Goal: Task Accomplishment & Management: Use online tool/utility

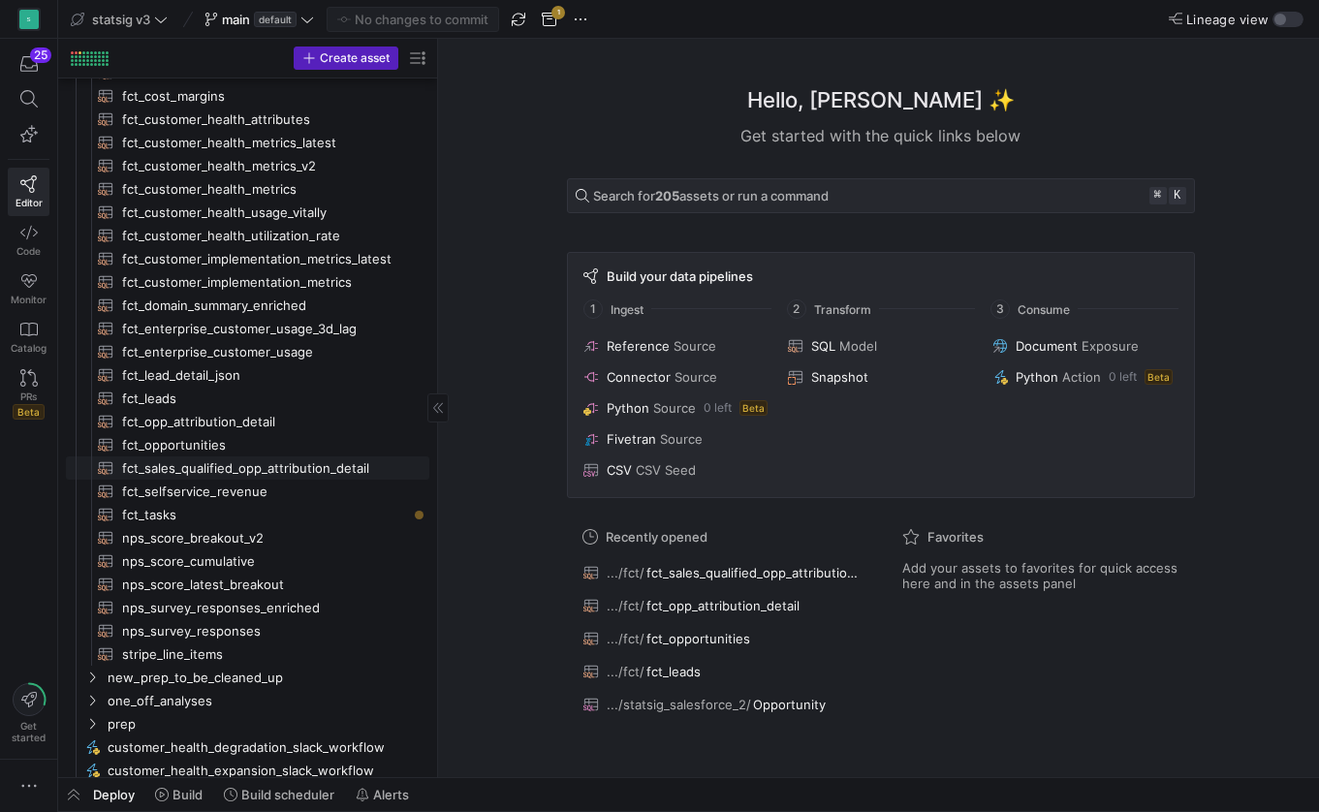
scroll to position [140, 0]
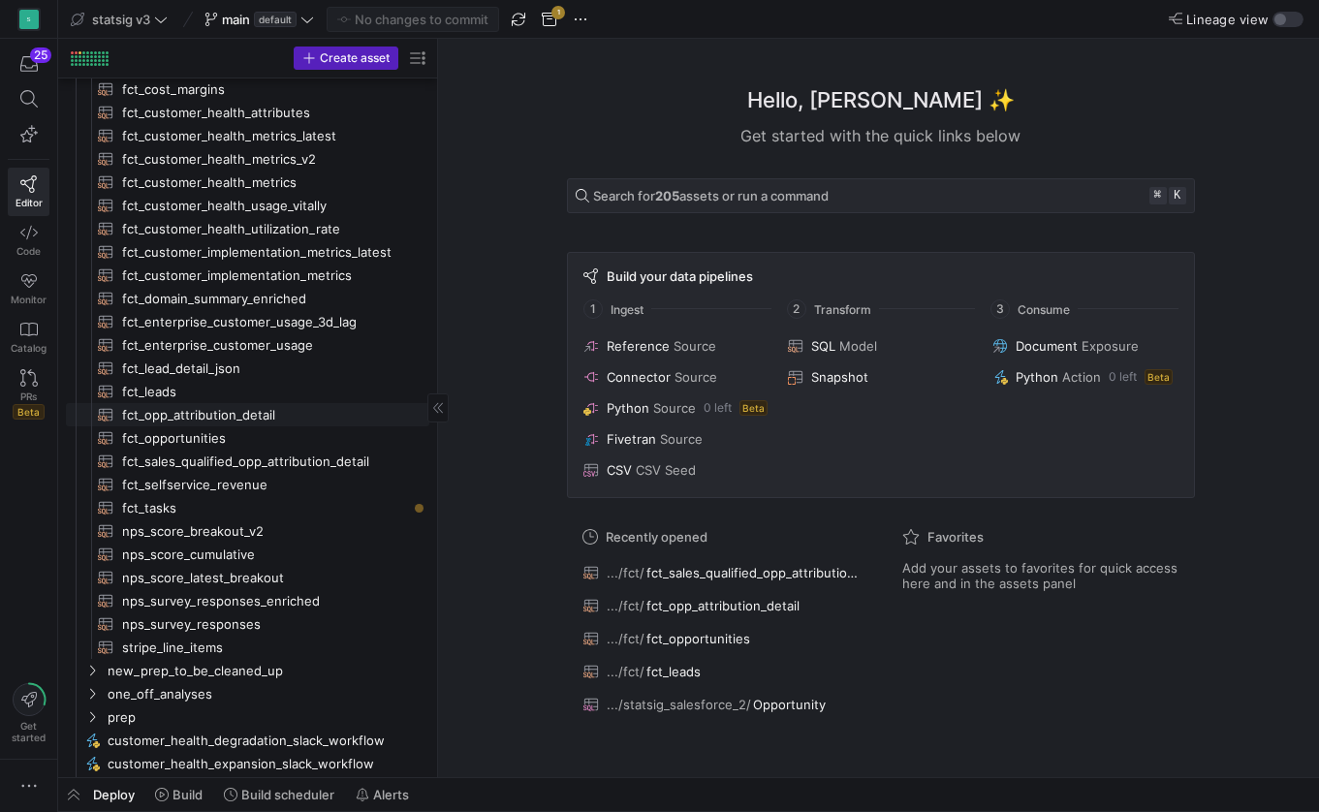
click at [199, 411] on span "fct_opp_attribution_detail​​​​​​​​​​" at bounding box center [264, 415] width 285 height 22
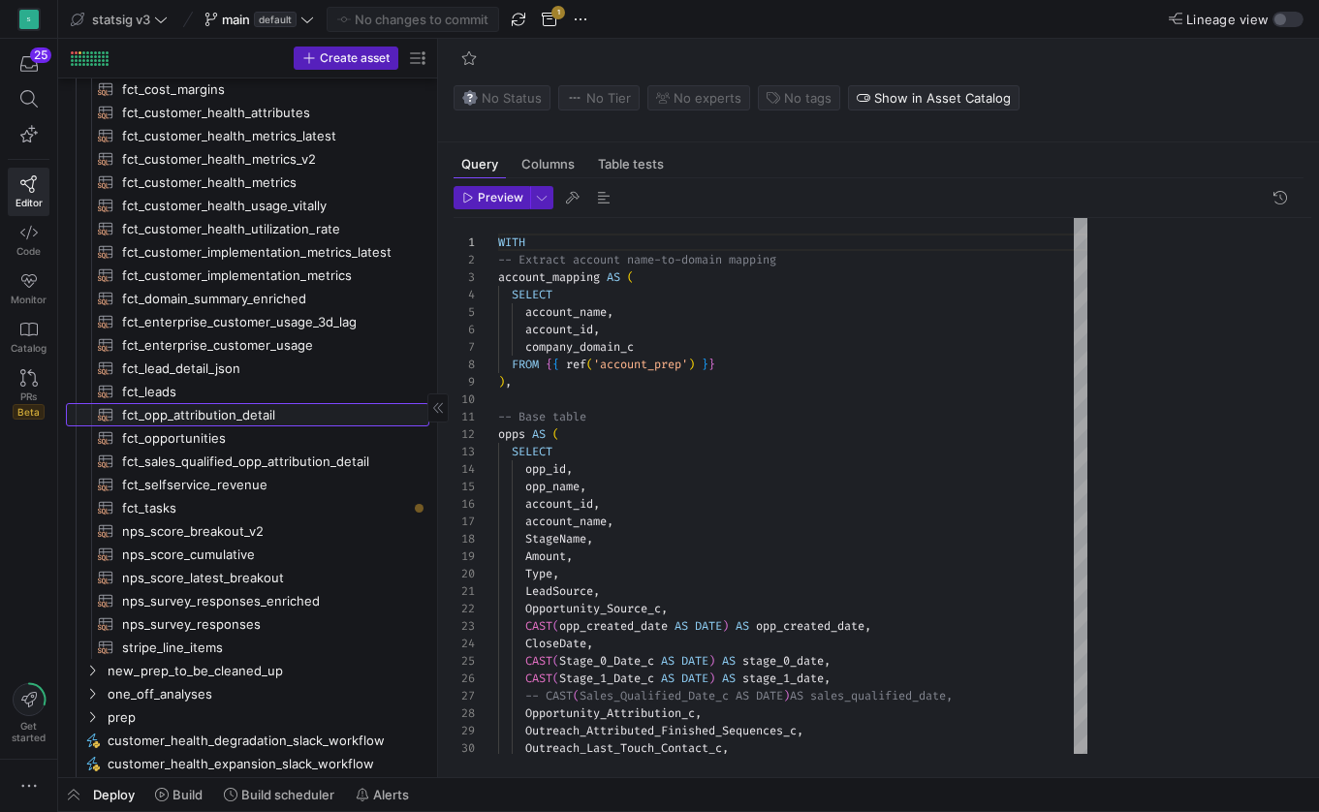
click at [215, 414] on span "fct_opp_attribution_detail​​​​​​​​​​" at bounding box center [264, 415] width 285 height 22
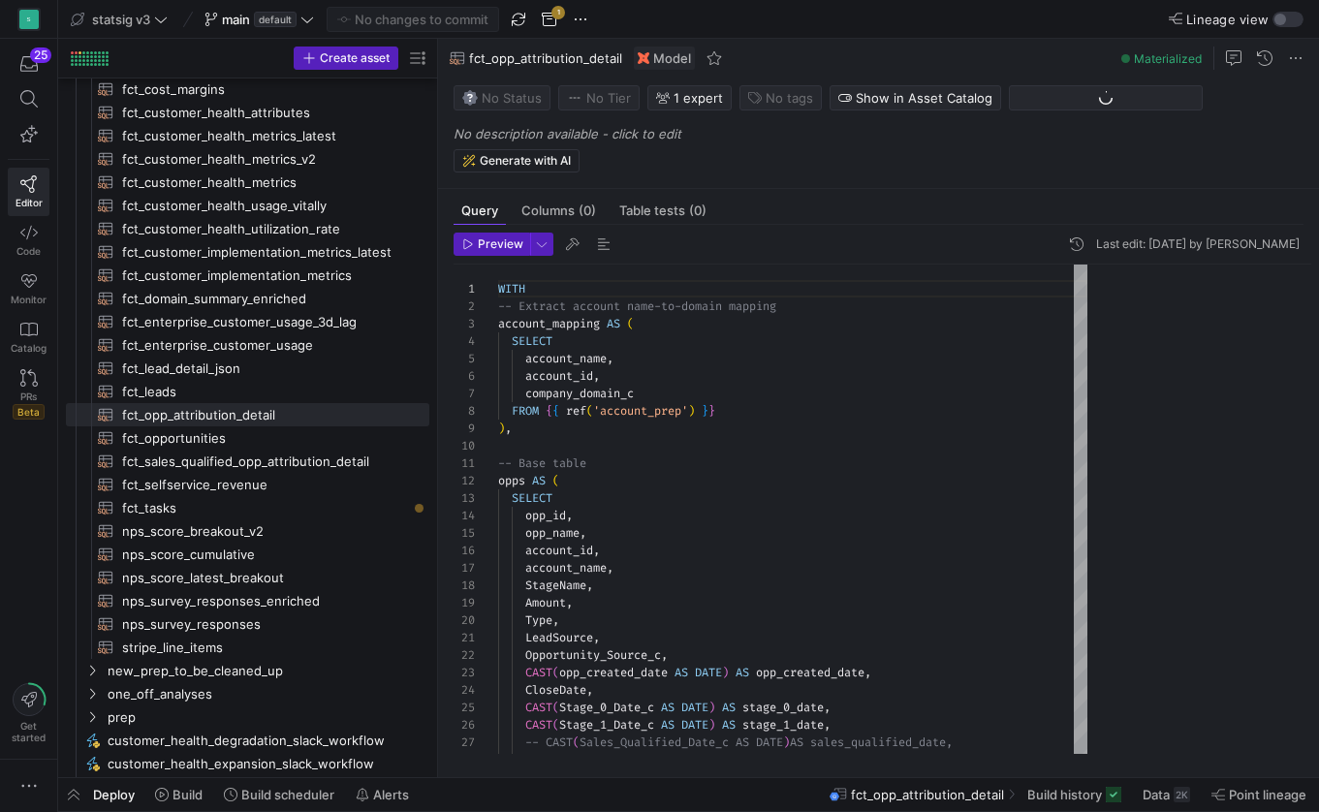
click at [647, 314] on div "-- Extract account name-to-domain mapping" at bounding box center [792, 305] width 589 height 17
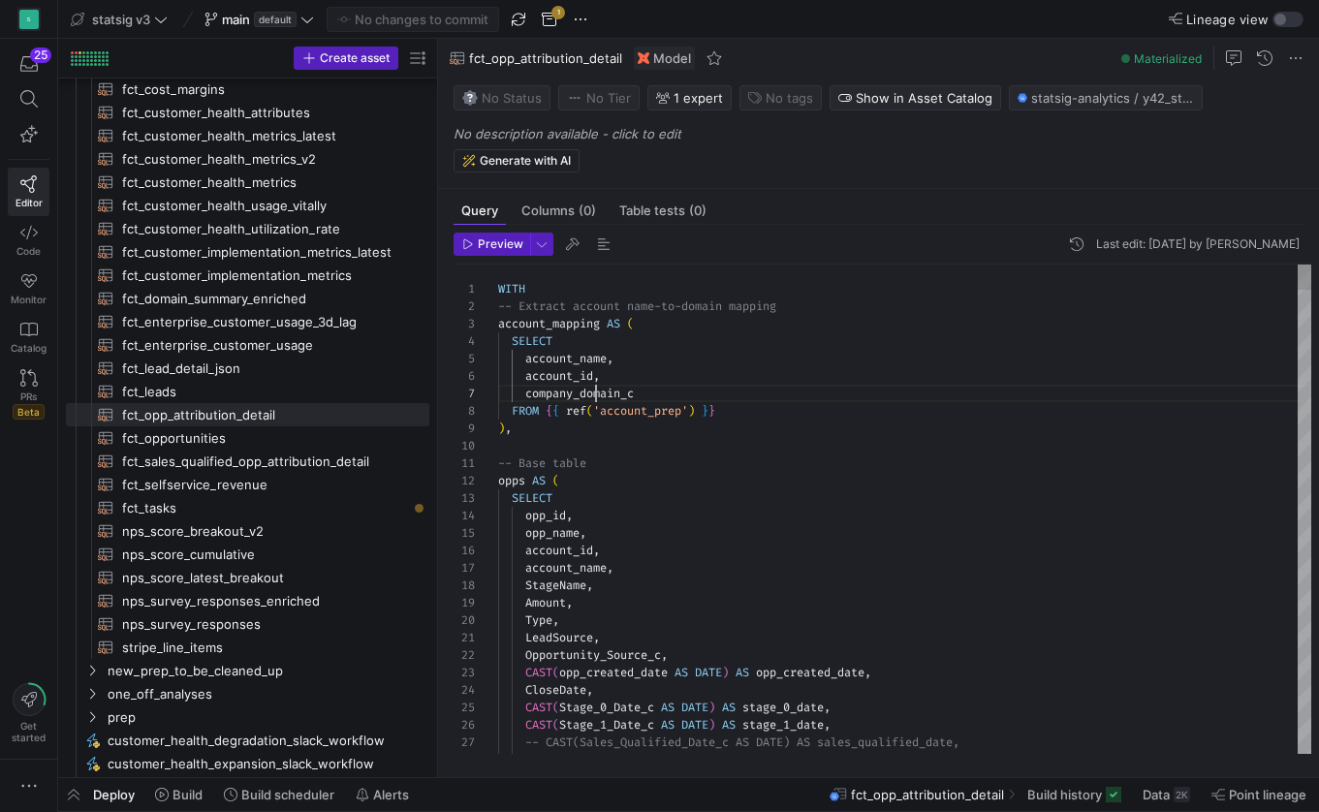
click at [598, 390] on span "company_domain_c" at bounding box center [579, 394] width 109 height 16
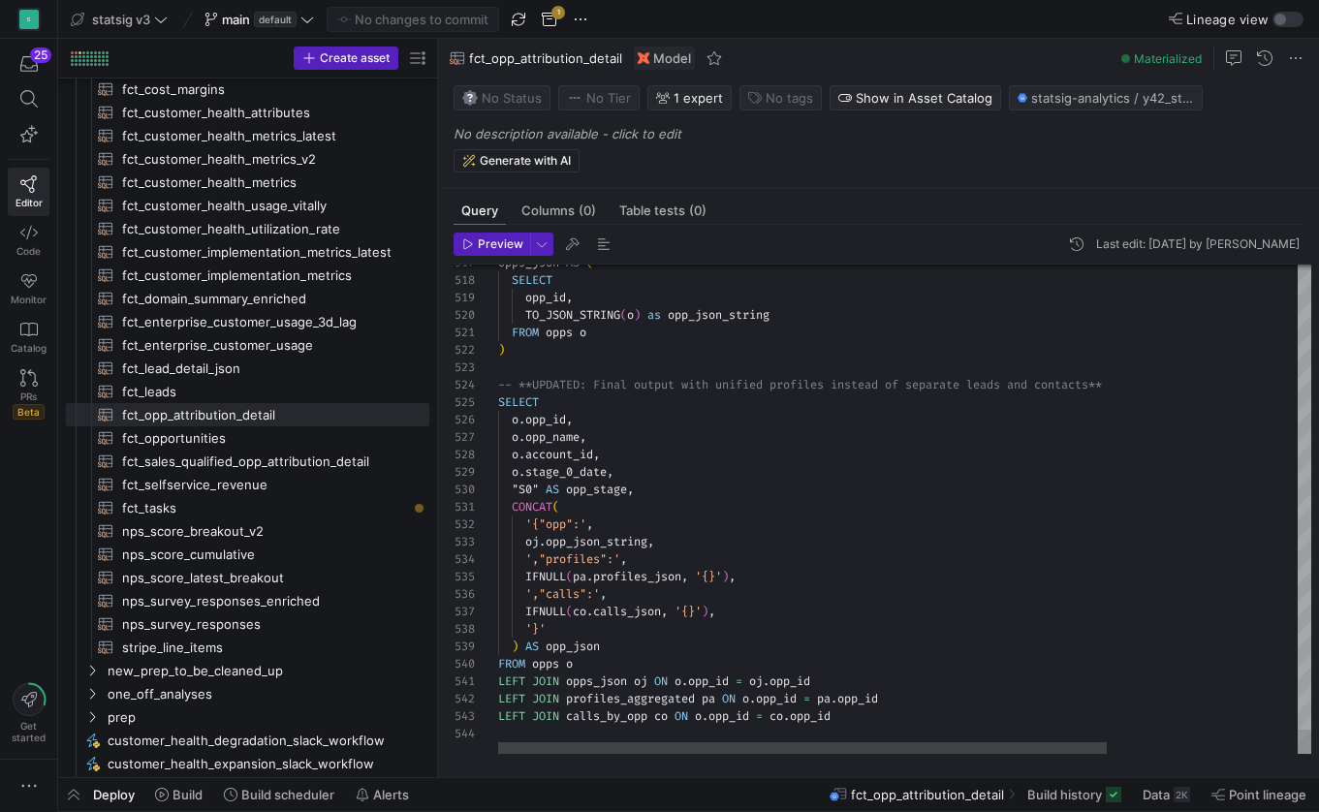
click at [613, 470] on span "," at bounding box center [609, 472] width 7 height 16
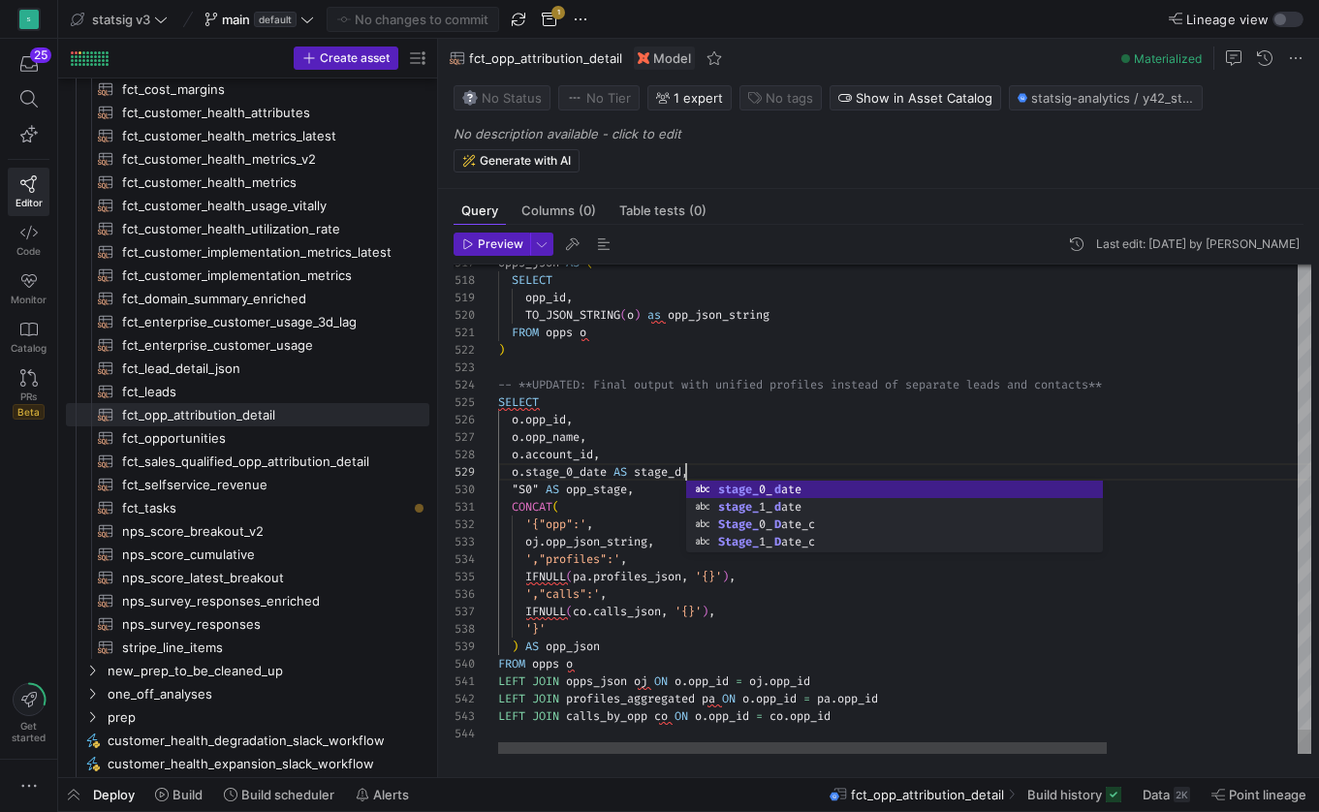
scroll to position [140, 209]
click at [604, 373] on div at bounding box center [1031, 366] width 1067 height 17
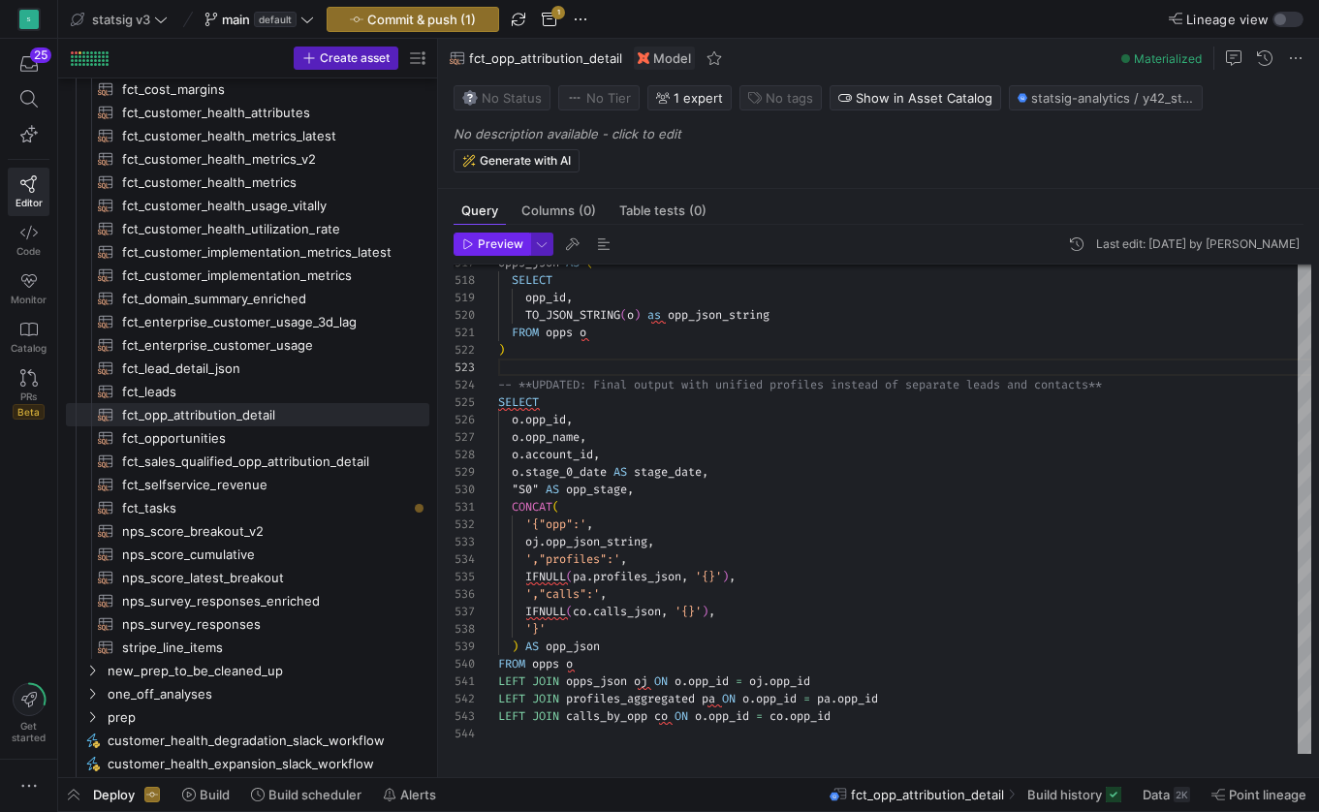
click at [477, 239] on span "Preview" at bounding box center [492, 244] width 61 height 14
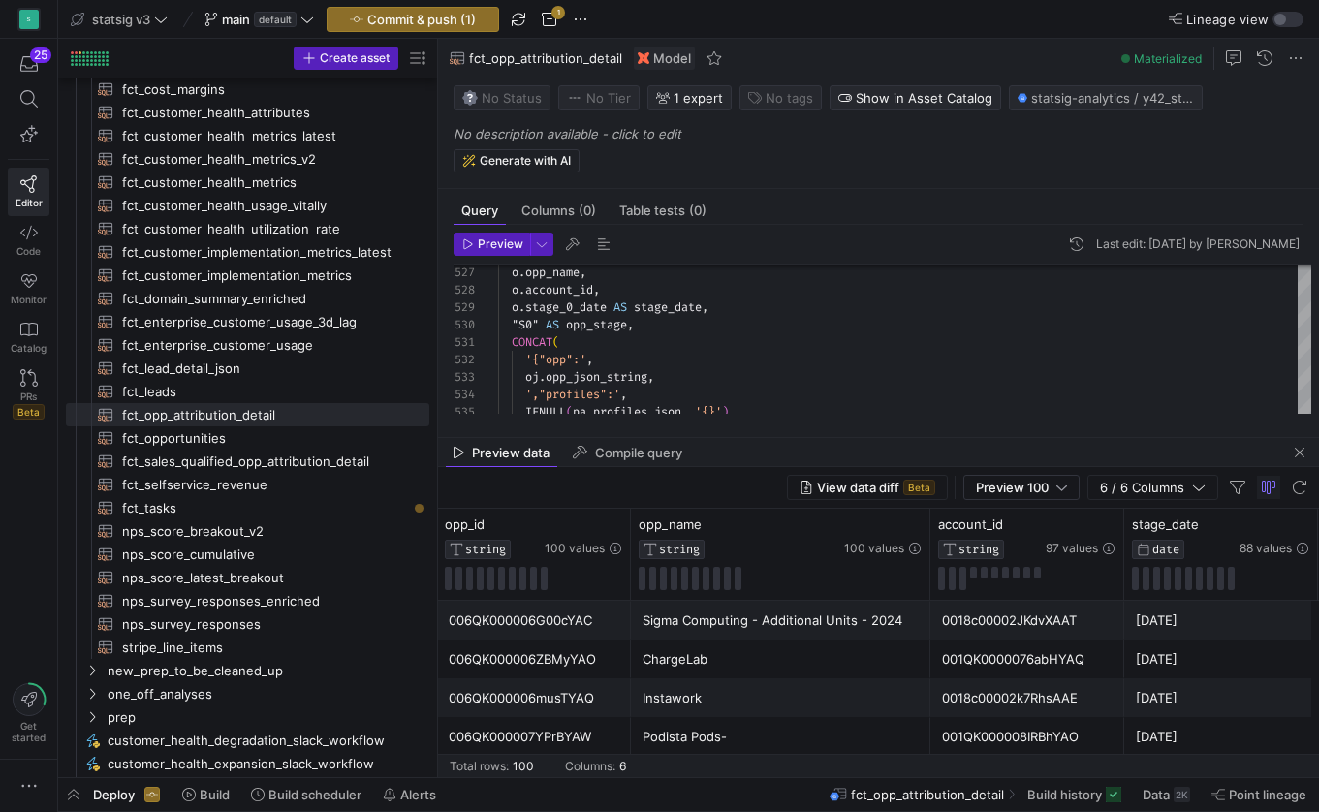
scroll to position [17, 181]
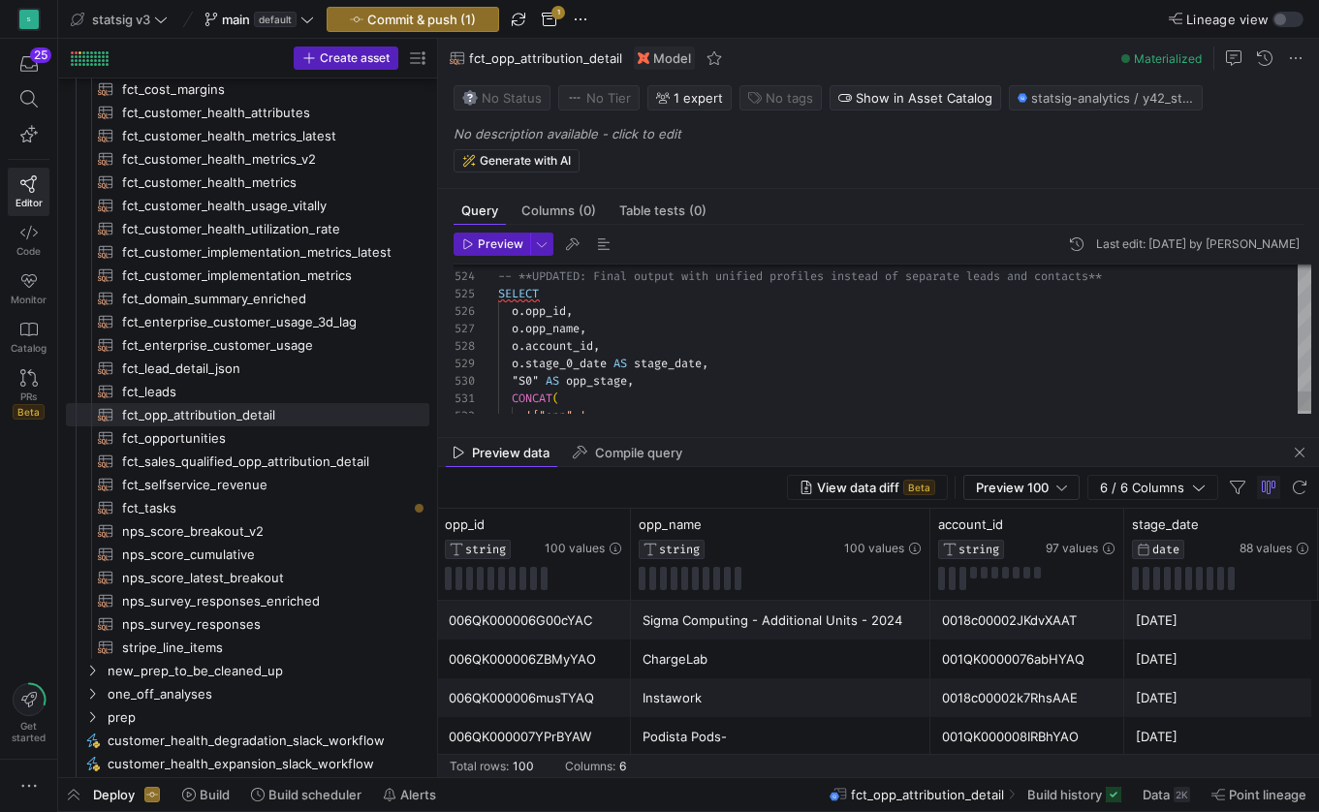
click at [655, 361] on span "stage_date" at bounding box center [668, 364] width 68 height 16
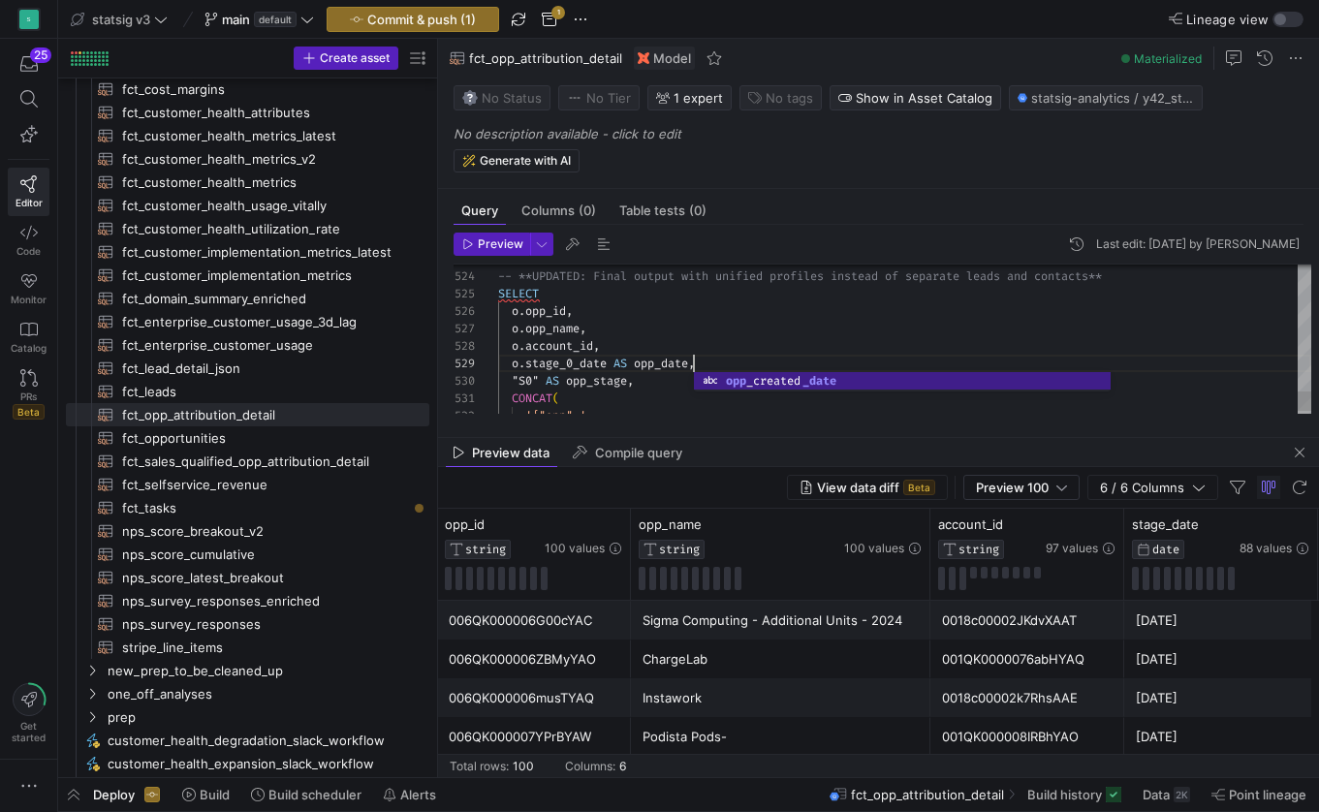
click at [633, 325] on div "o . opp_name ," at bounding box center [904, 328] width 813 height 17
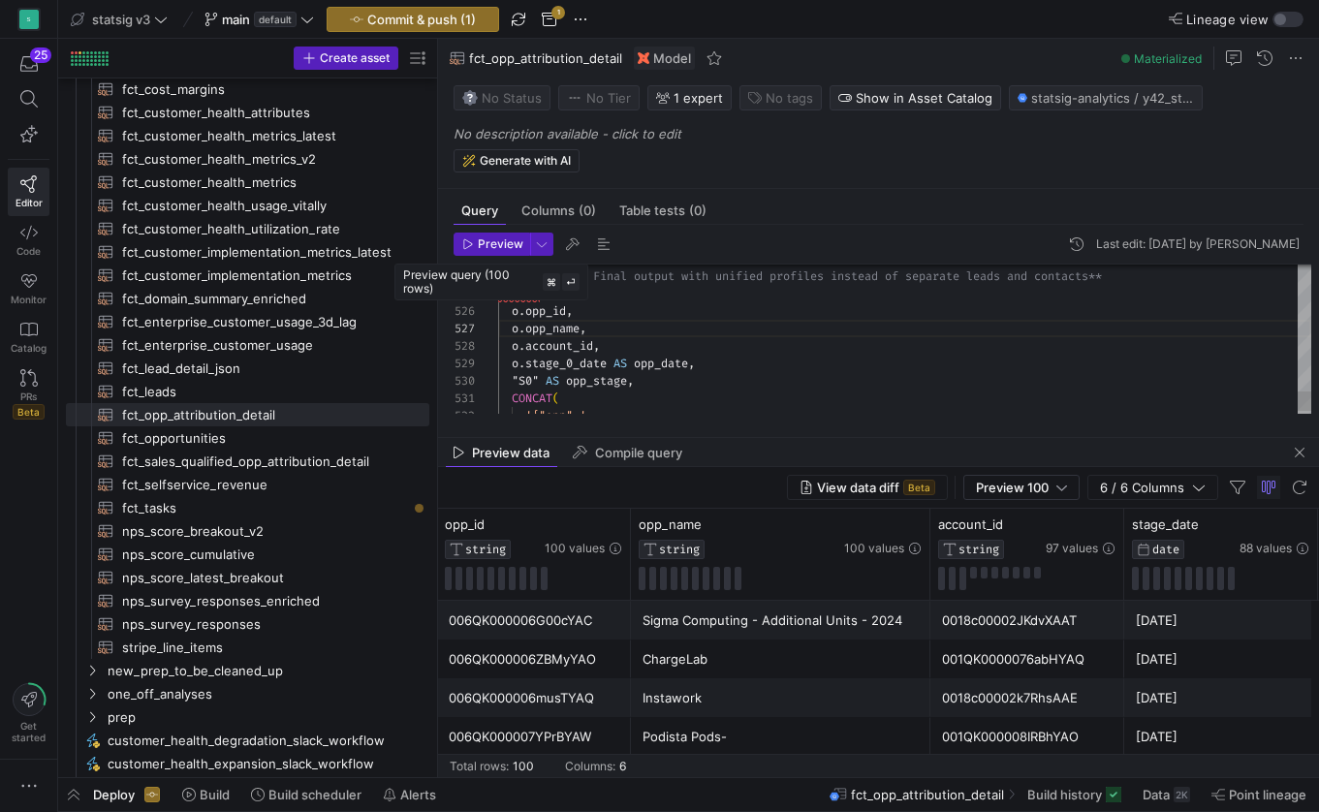
click at [643, 342] on div "o . account_id ," at bounding box center [904, 345] width 813 height 17
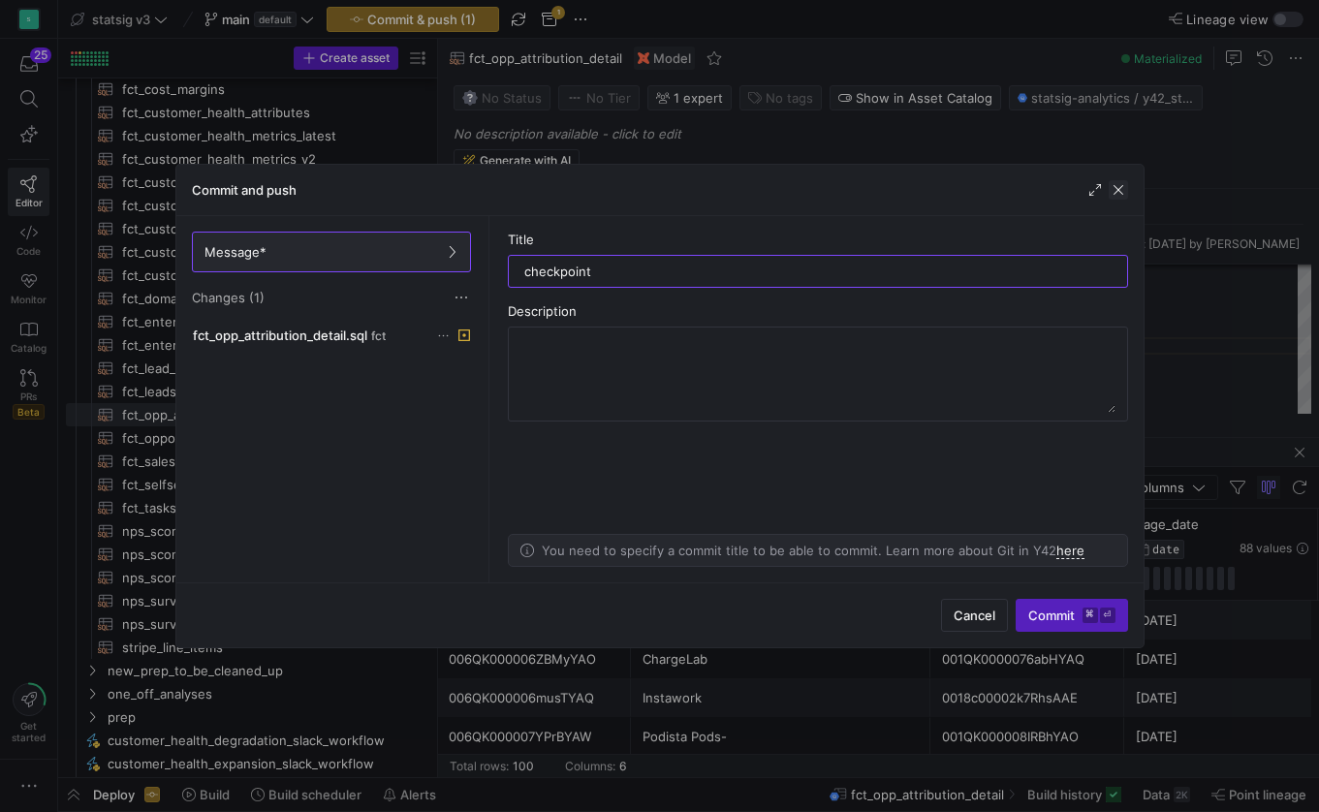
click at [1122, 188] on span "button" at bounding box center [1117, 189] width 19 height 19
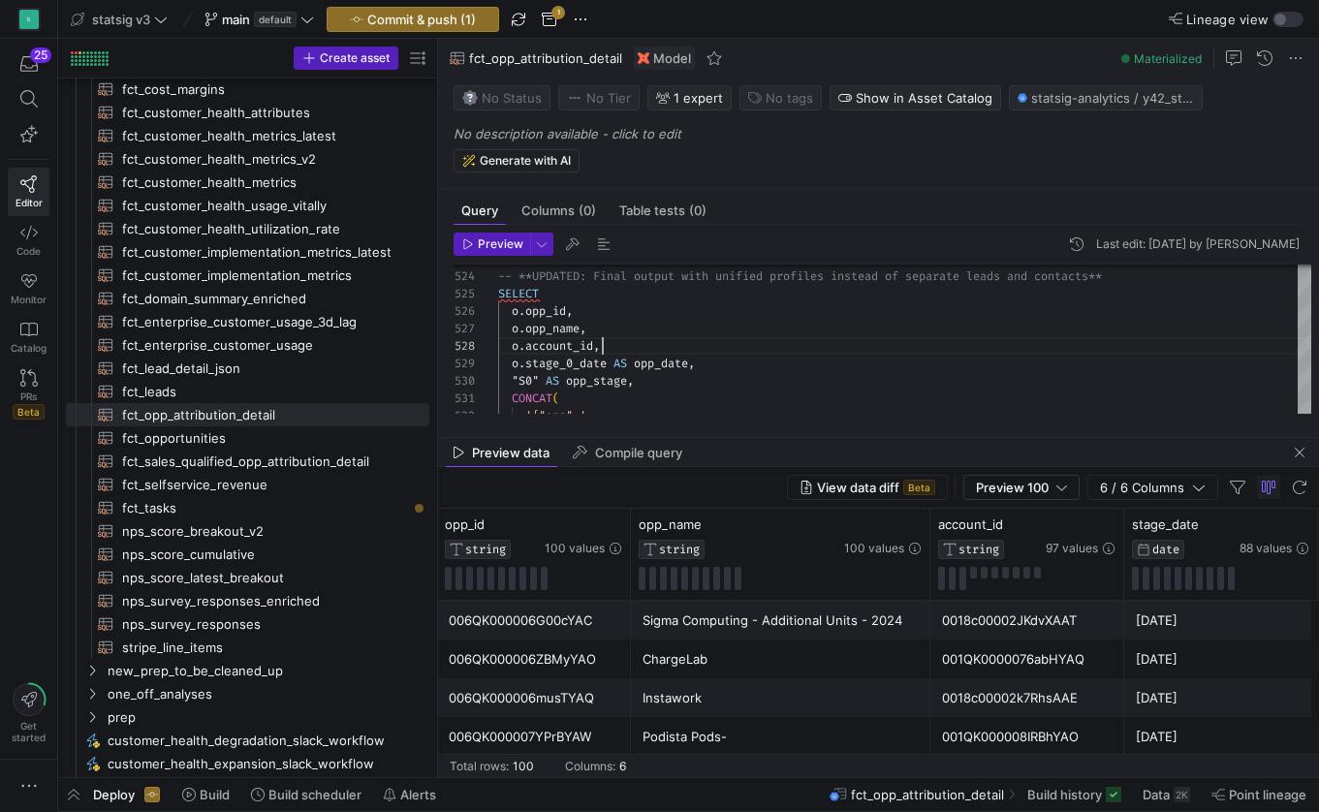
click at [219, 460] on span "fct_sales_qualified_opp_attribution_detail​​​​​​​​​​" at bounding box center [264, 461] width 285 height 22
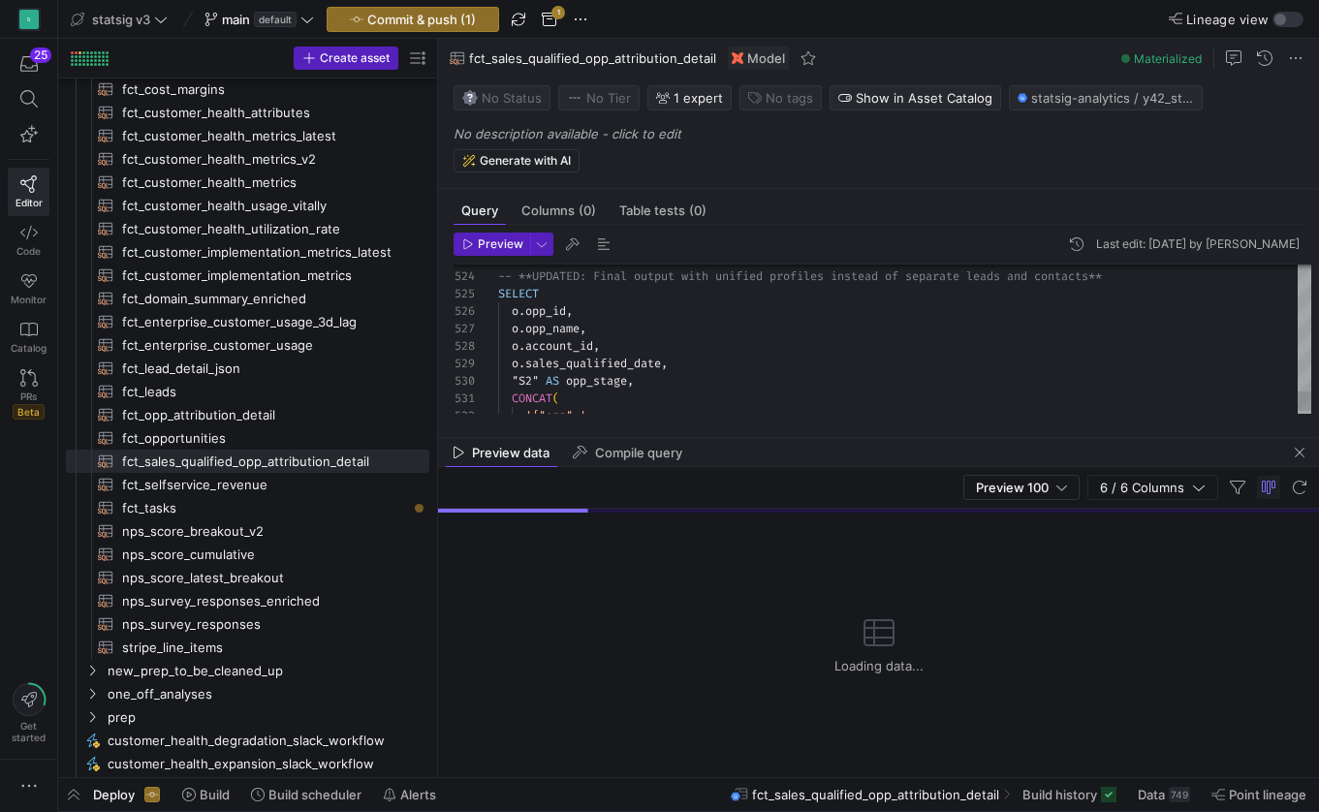
click at [716, 364] on div "o . sales_qualified_date ," at bounding box center [904, 363] width 813 height 17
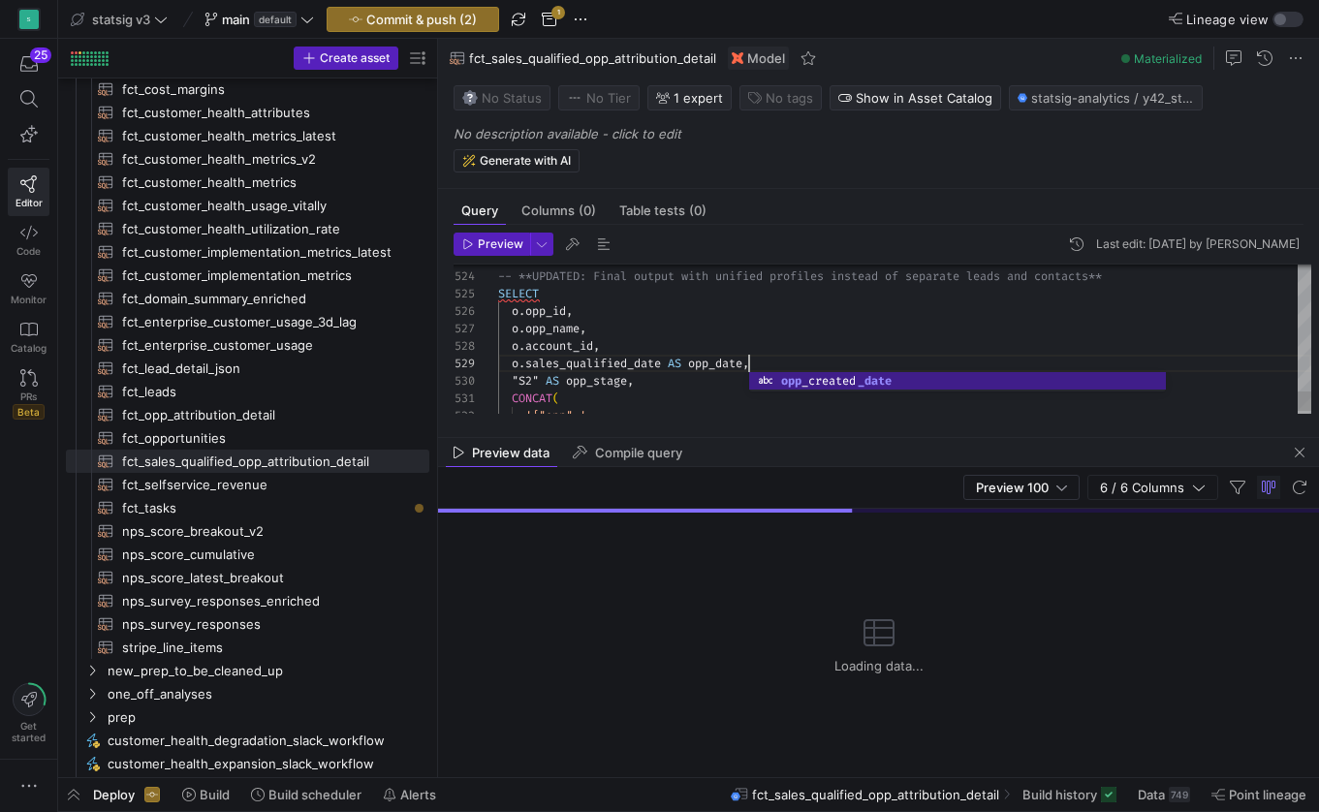
click at [633, 309] on div "o . opp_id ," at bounding box center [904, 310] width 813 height 17
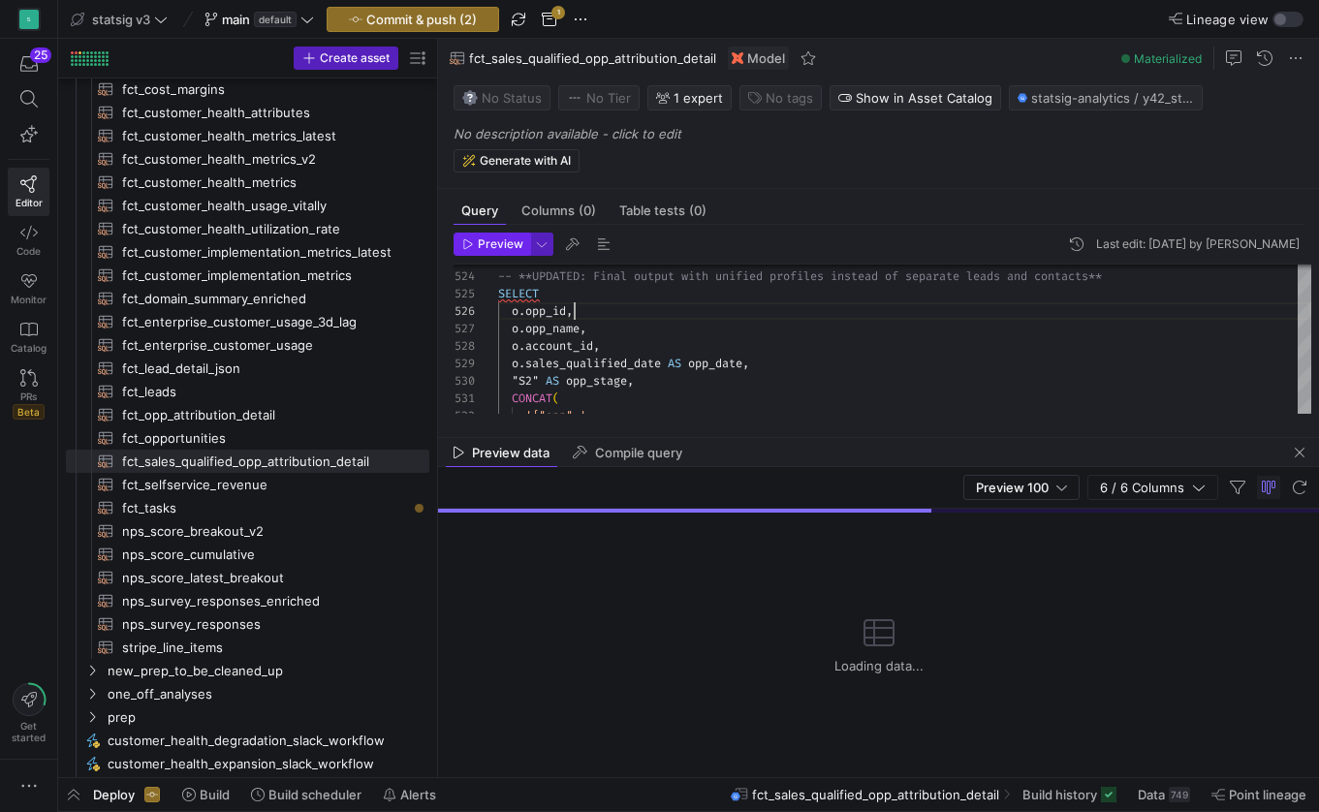
type textarea "FROM opps o ) -- **UPDATED: Final output with unified profiles instead of separ…"
click at [501, 243] on span "Preview" at bounding box center [501, 244] width 46 height 14
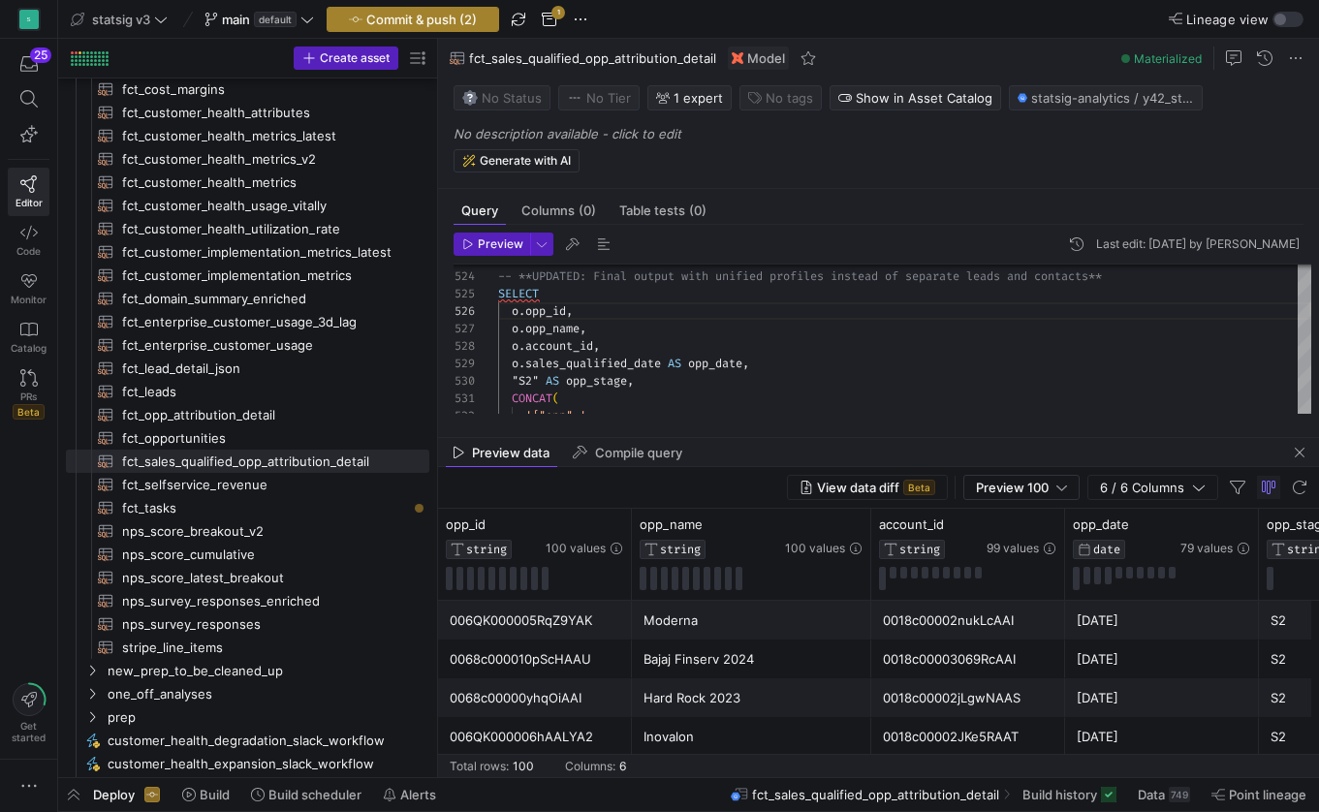
click at [459, 22] on span "Commit & push (2)" at bounding box center [421, 20] width 110 height 16
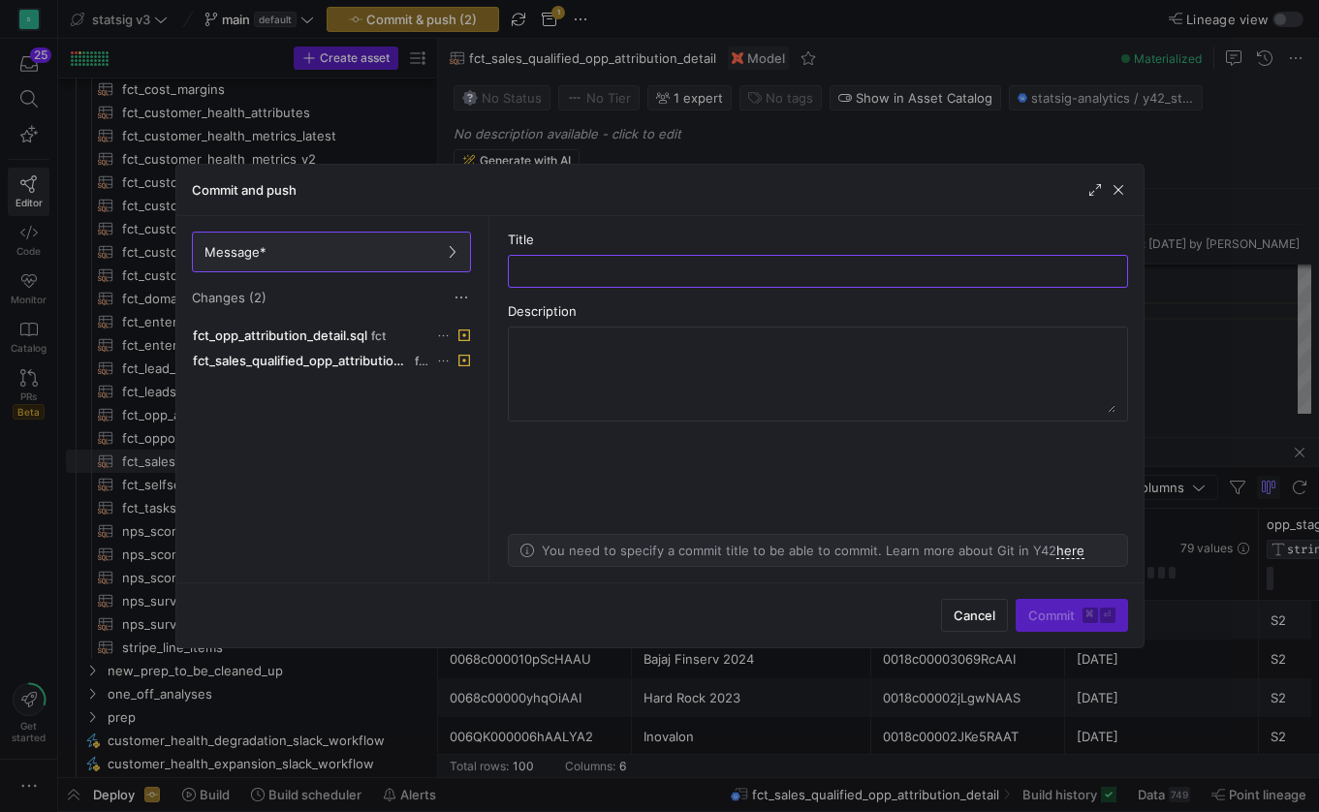
click at [668, 22] on div at bounding box center [659, 406] width 1319 height 812
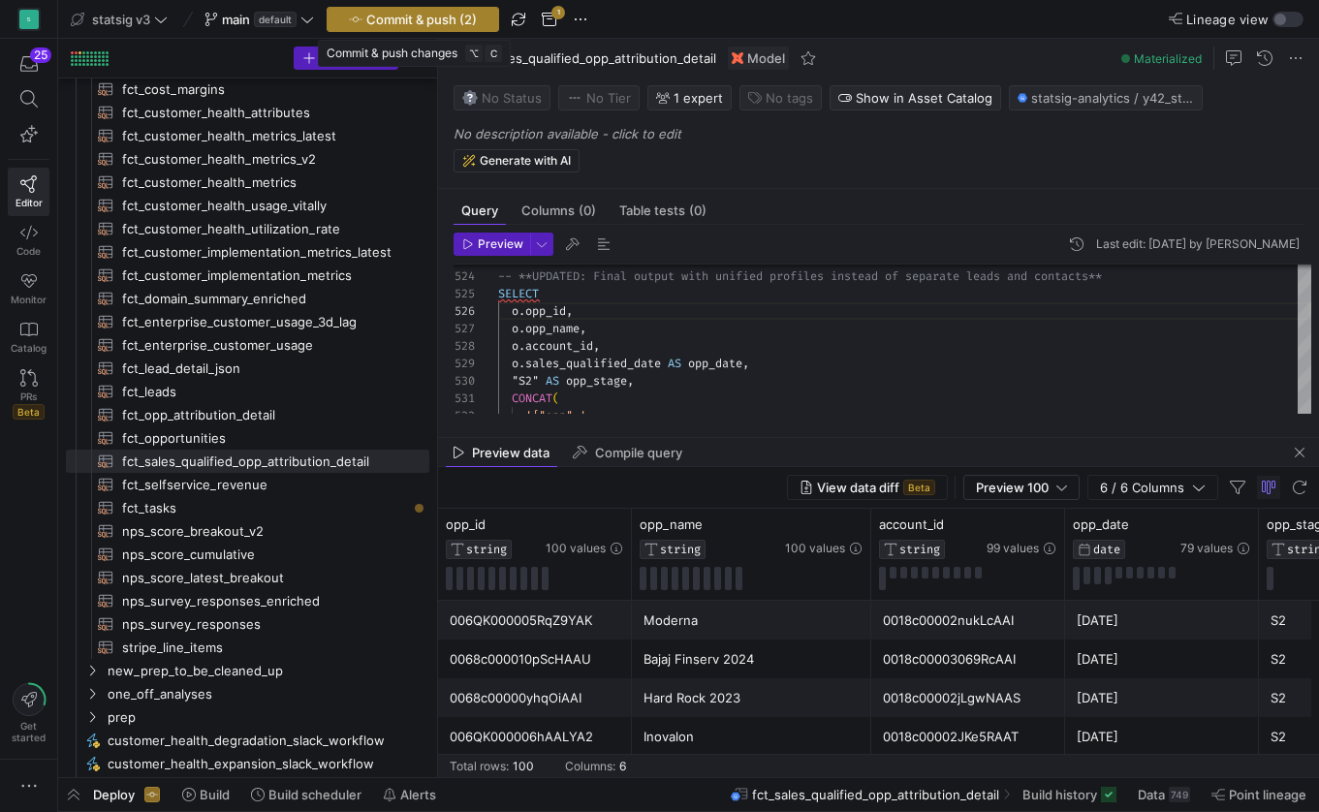
click at [438, 8] on span "button" at bounding box center [412, 19] width 171 height 23
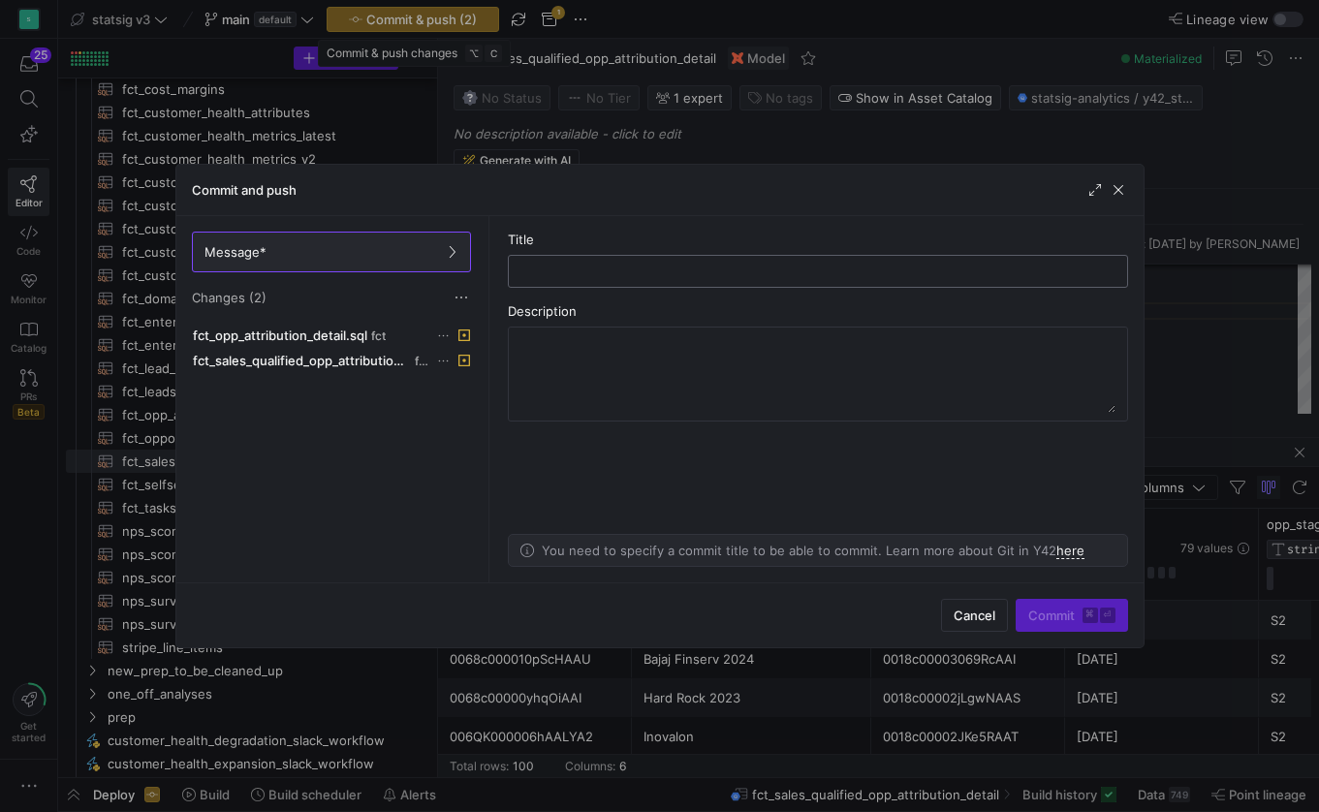
click at [561, 268] on input "text" at bounding box center [817, 272] width 587 height 16
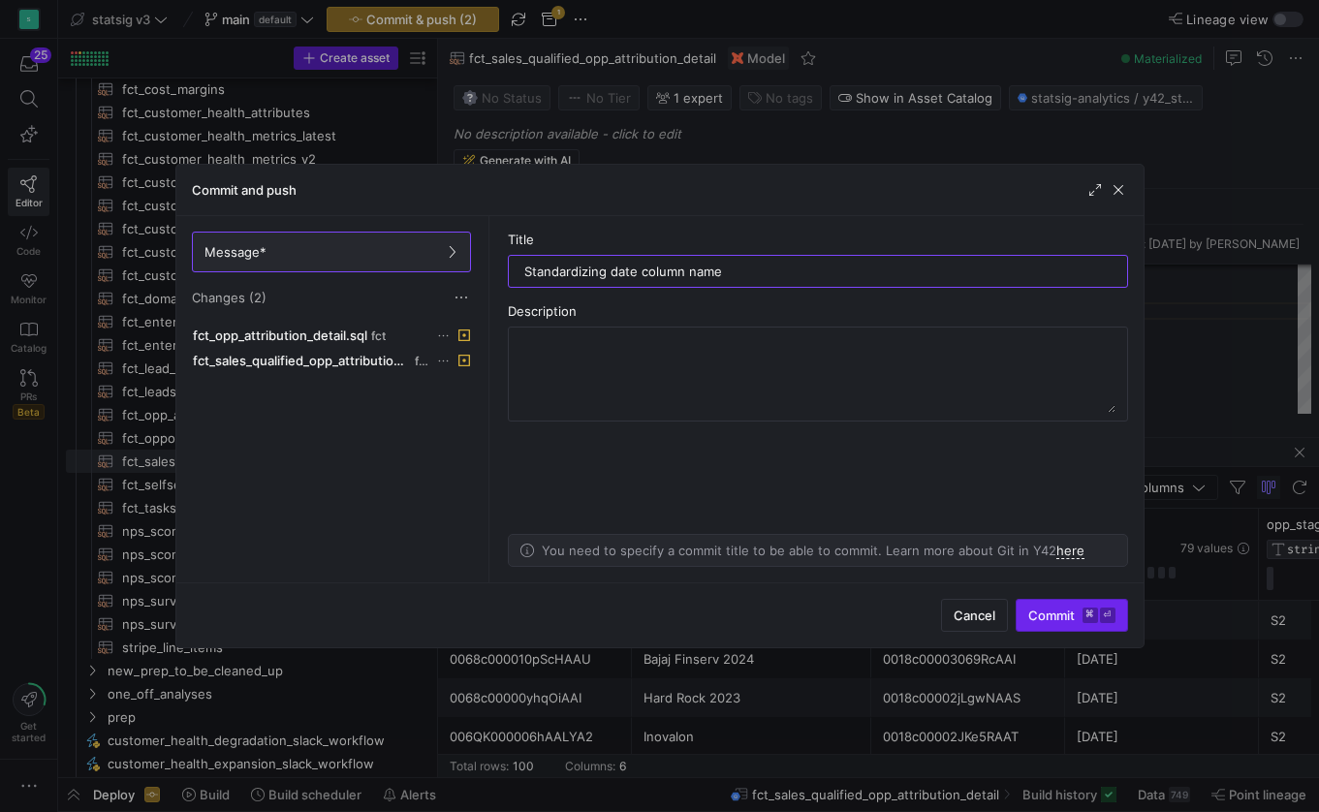
type input "Standardizing date column name"
click at [1074, 612] on span "Commit ⌘ ⏎" at bounding box center [1071, 615] width 87 height 16
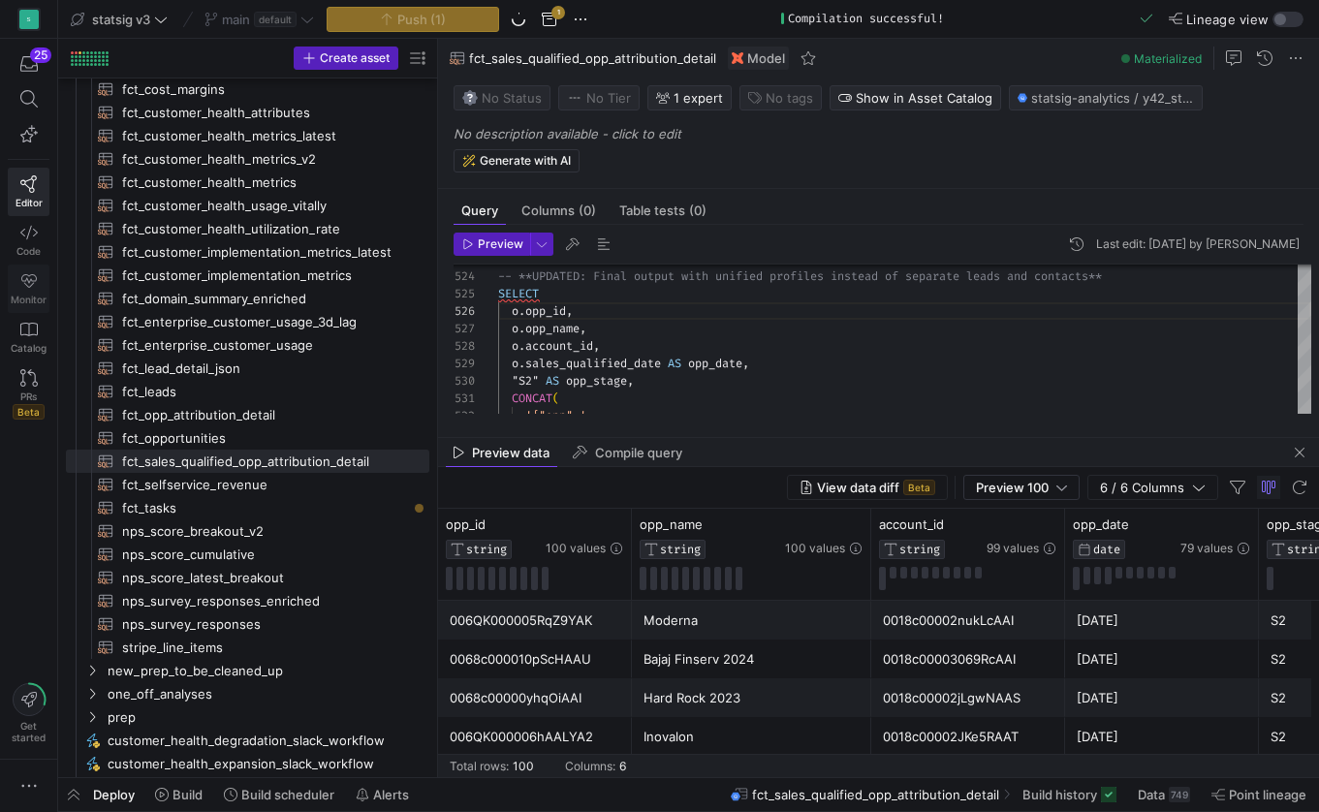
click at [27, 285] on icon at bounding box center [28, 280] width 17 height 17
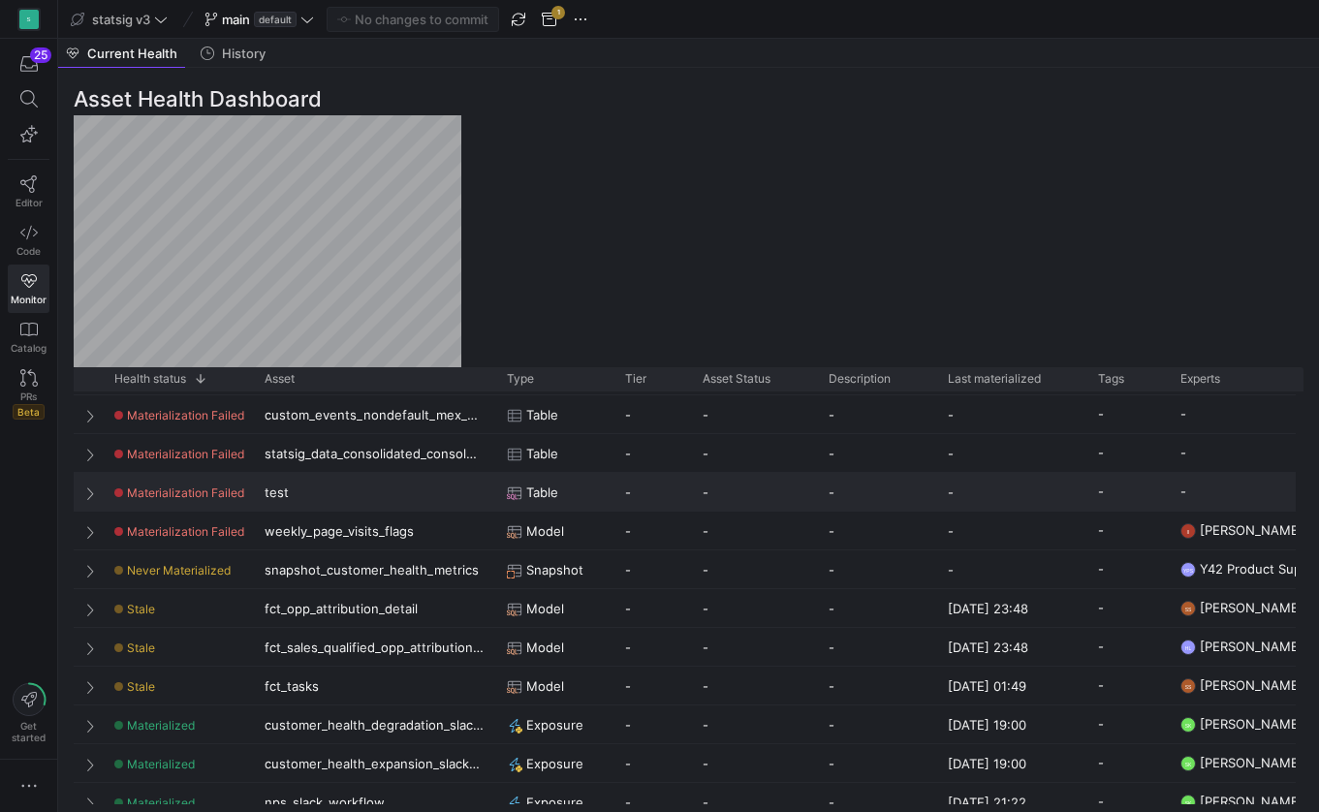
scroll to position [199, 0]
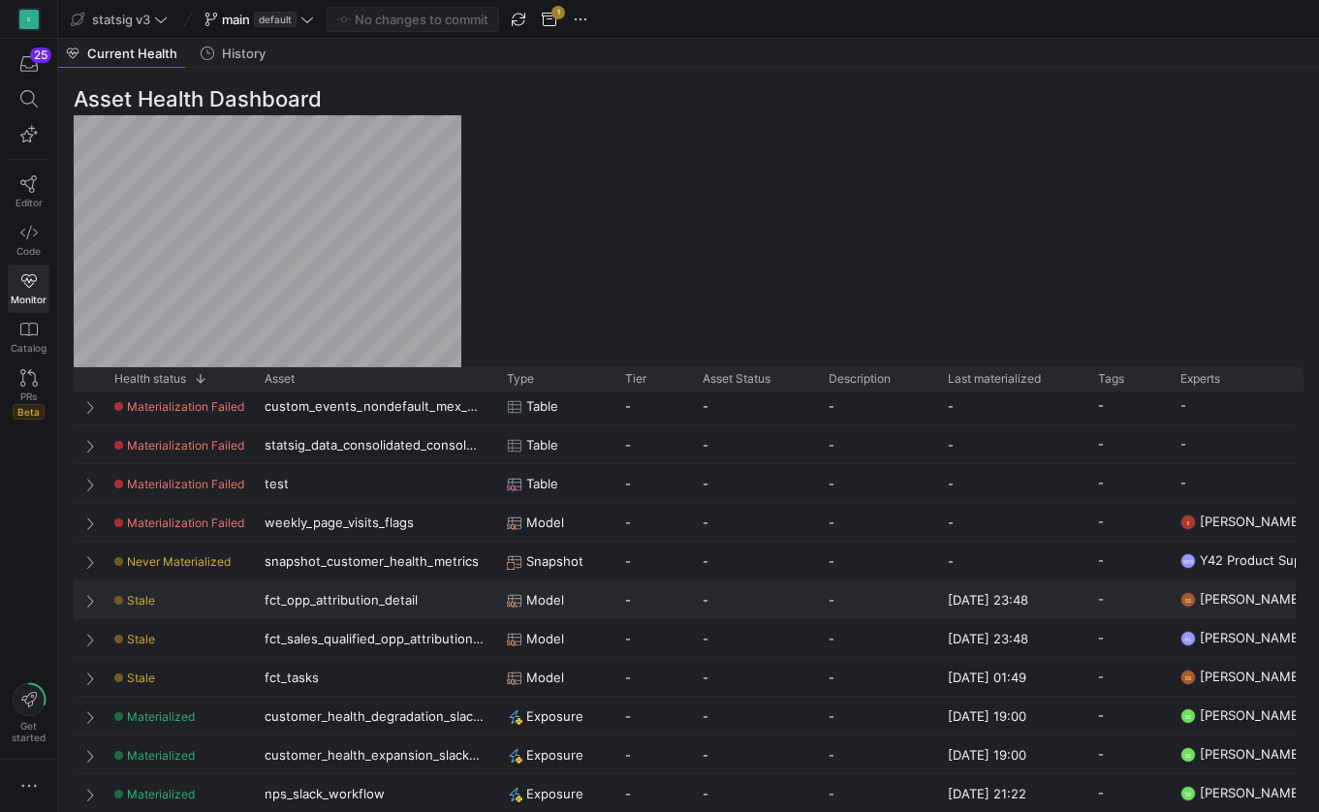
click at [87, 596] on span "Press SPACE to select this row." at bounding box center [92, 601] width 14 height 16
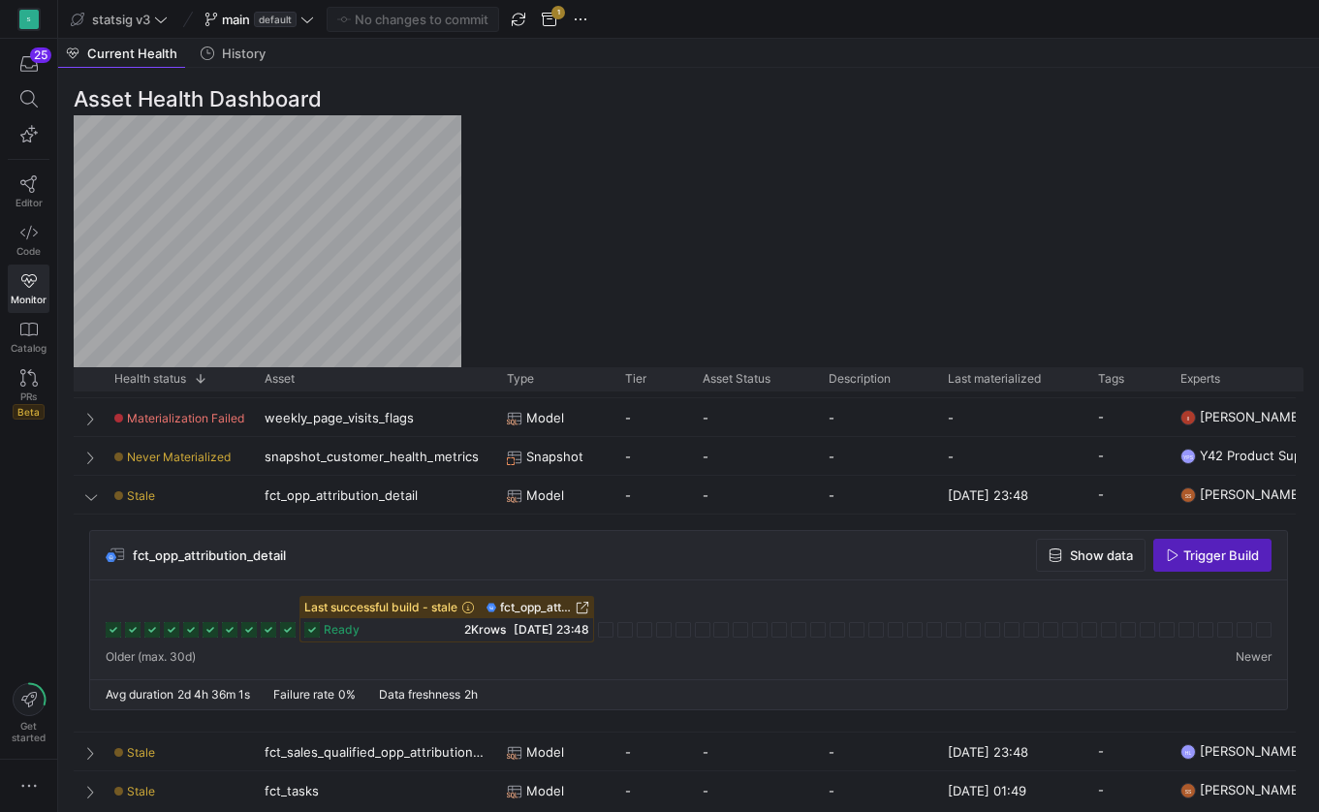
scroll to position [304, 0]
click at [1204, 558] on span "Trigger Build" at bounding box center [1221, 554] width 76 height 16
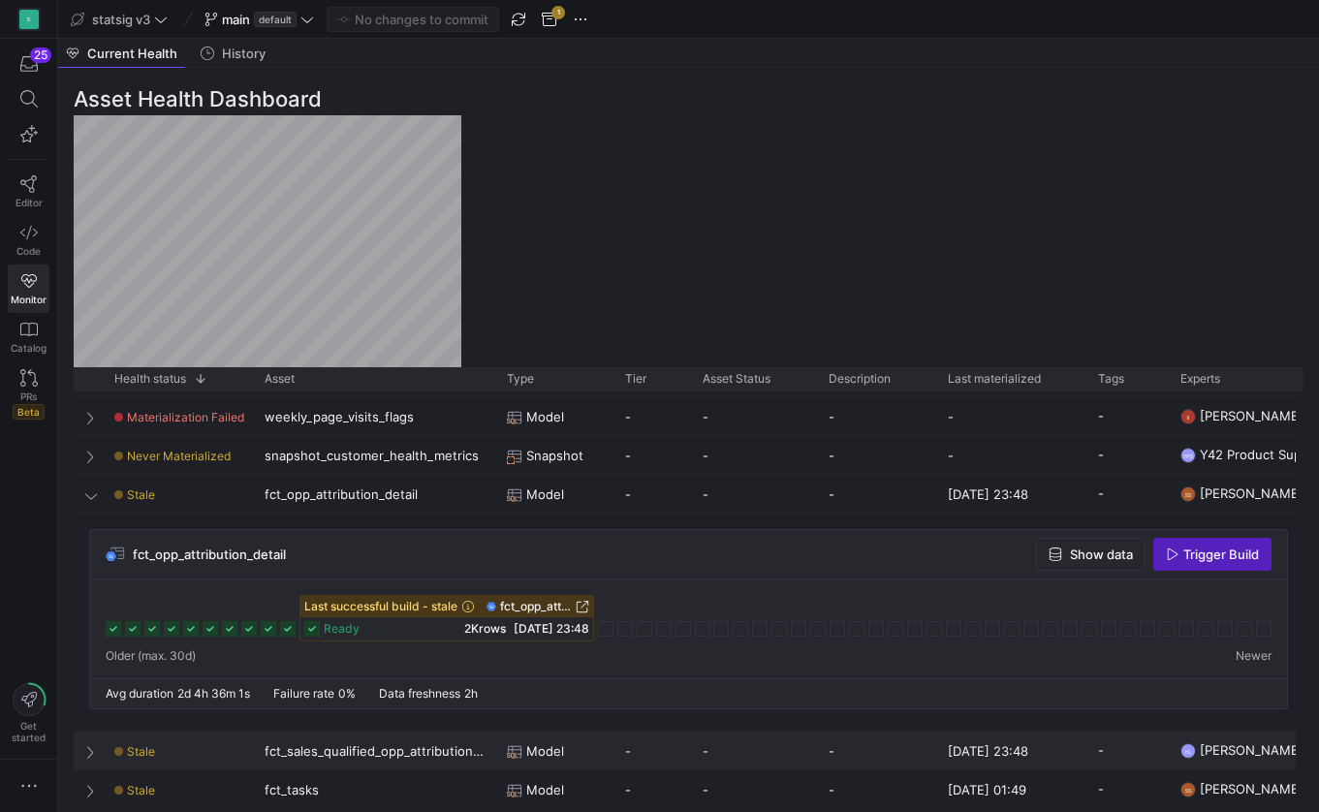
click at [89, 745] on span "Press SPACE to select this row." at bounding box center [92, 752] width 14 height 16
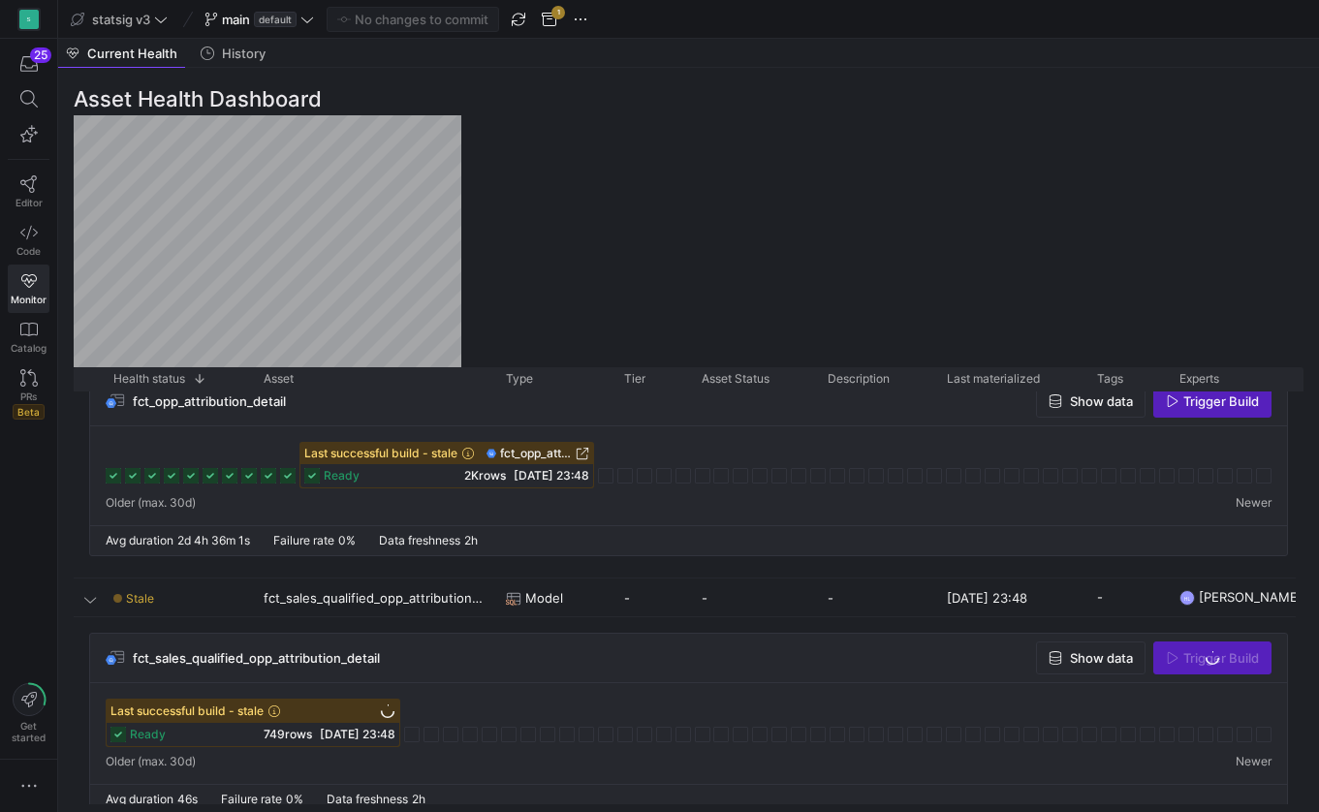
scroll to position [470, 0]
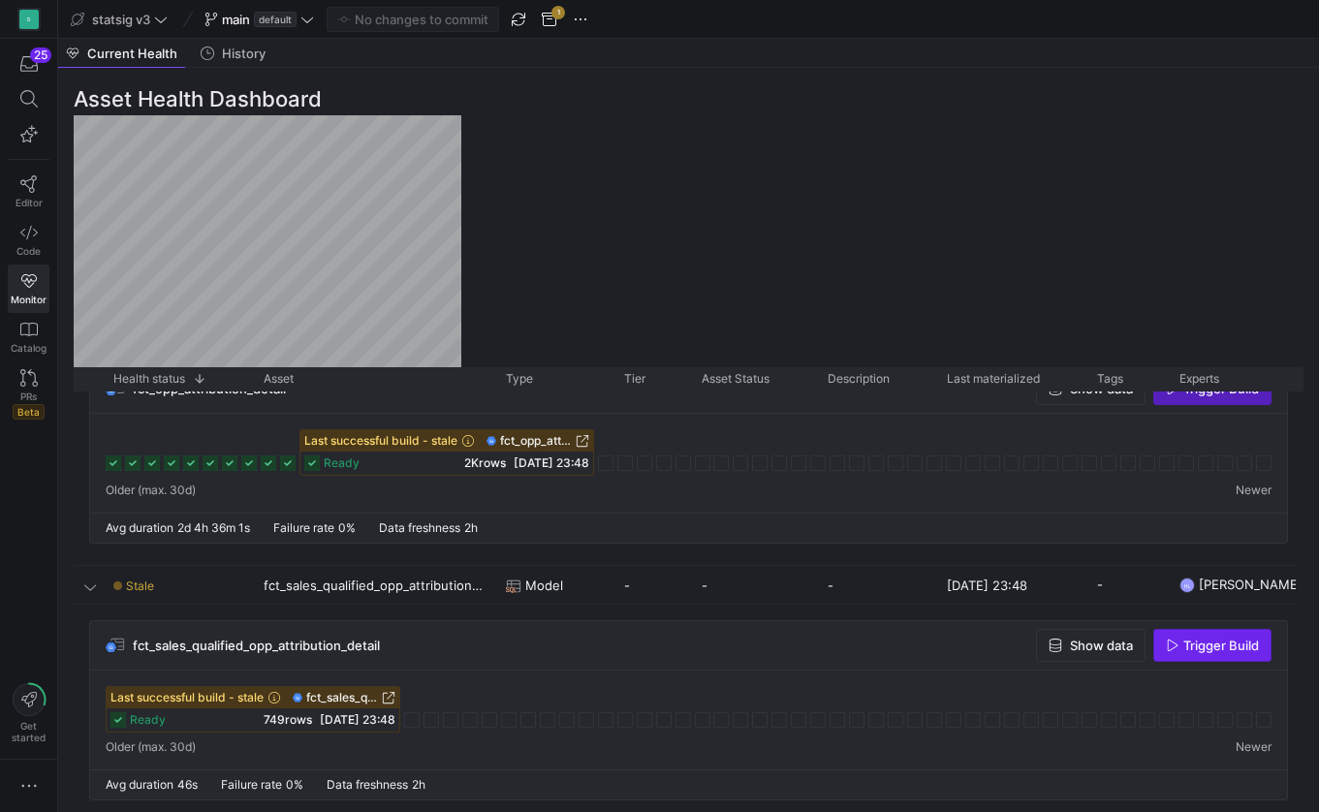
click at [1192, 646] on span "Trigger Build" at bounding box center [1221, 645] width 76 height 16
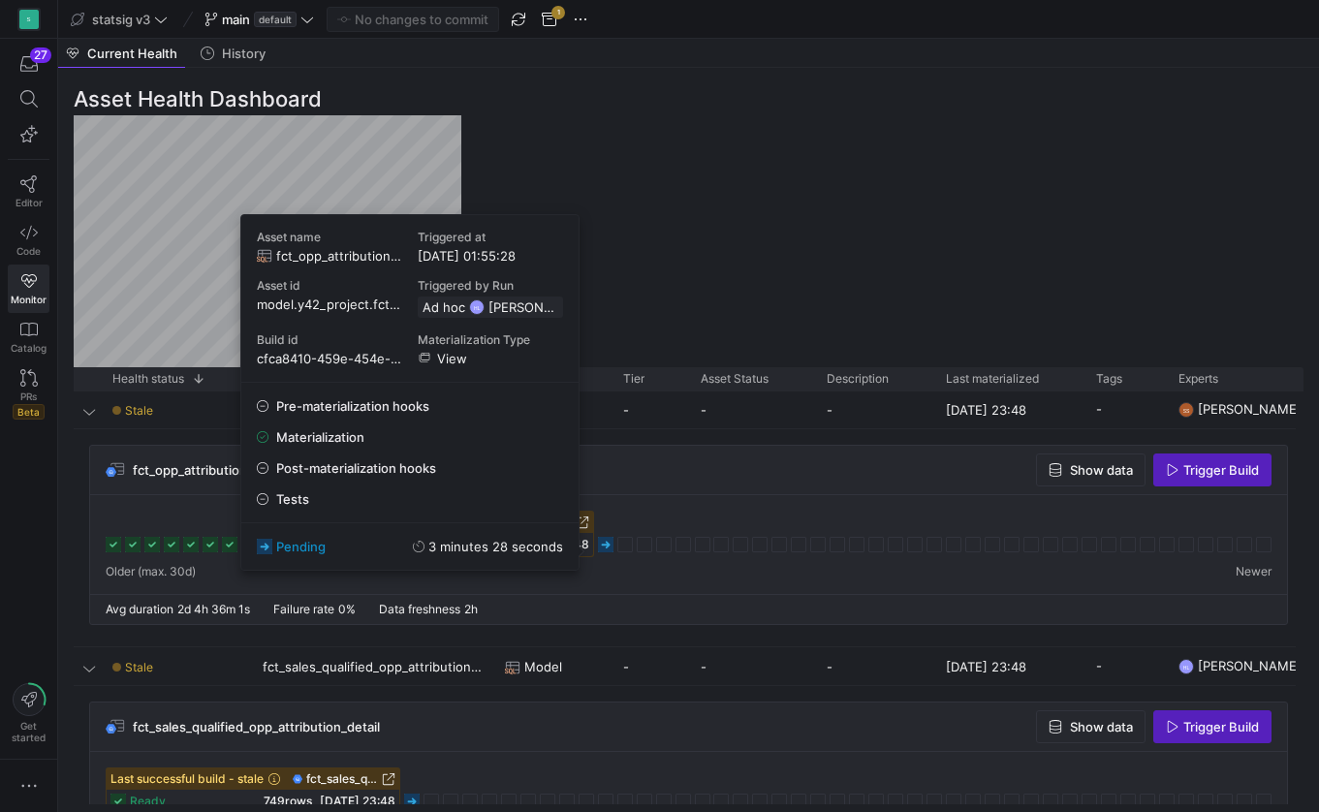
scroll to position [390, 0]
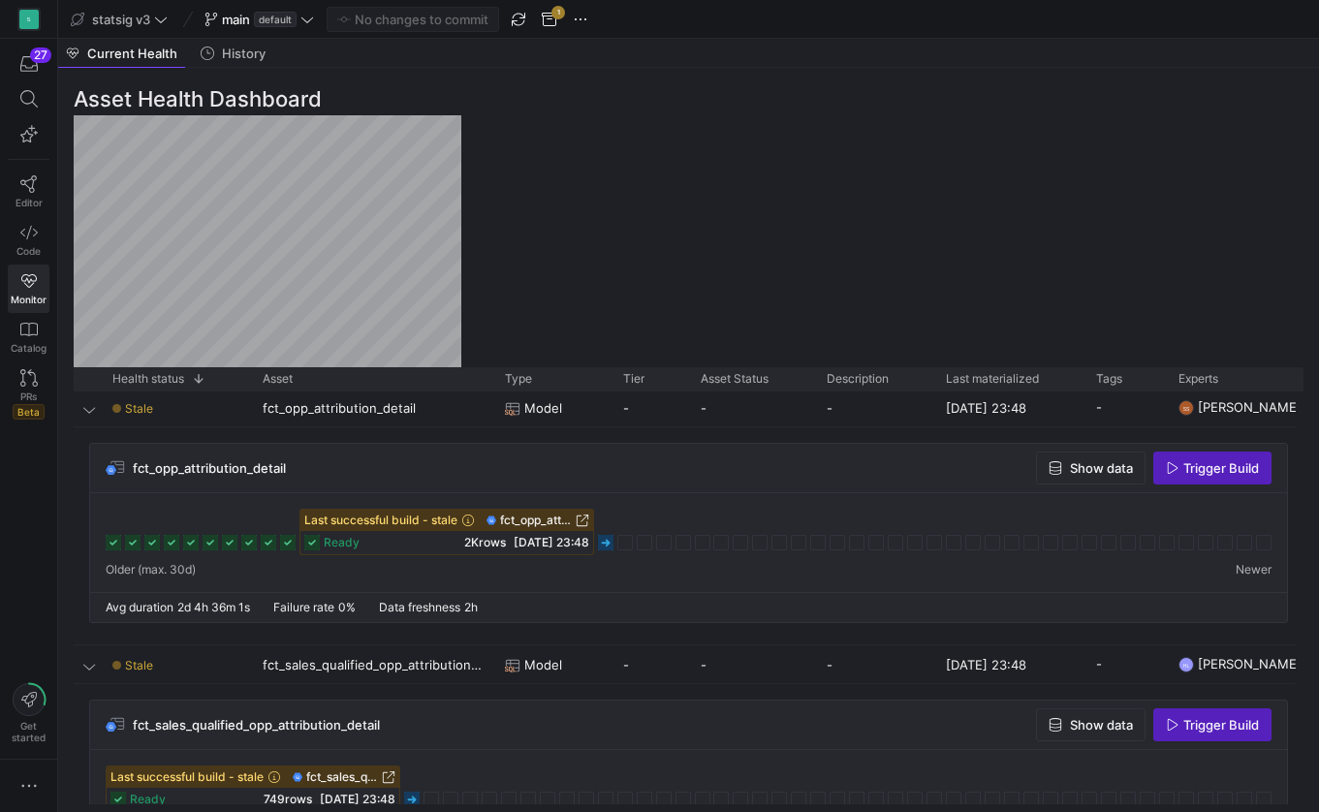
click at [916, 120] on div "Asset Health Dashboard Drag here to set row groups Drag here to set column labe…" at bounding box center [688, 440] width 1260 height 744
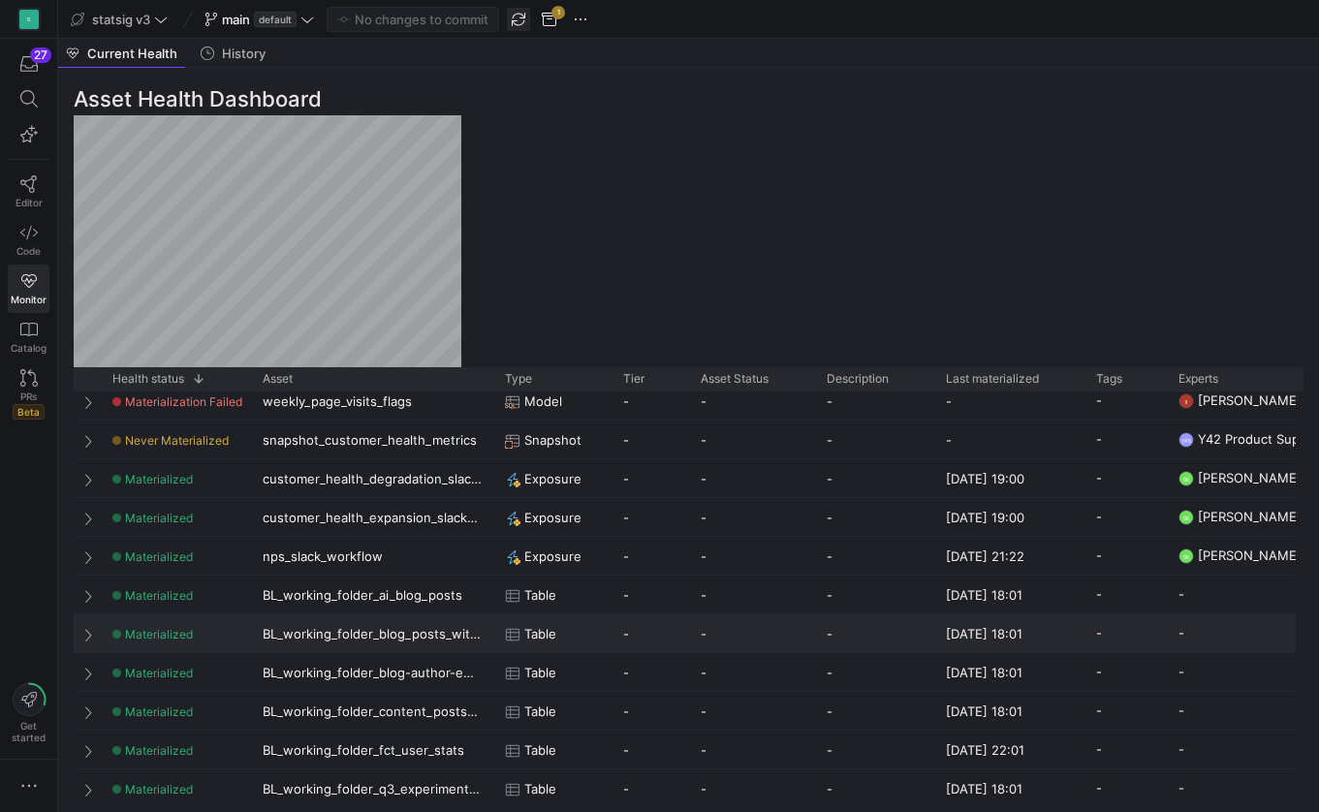
scroll to position [312, 0]
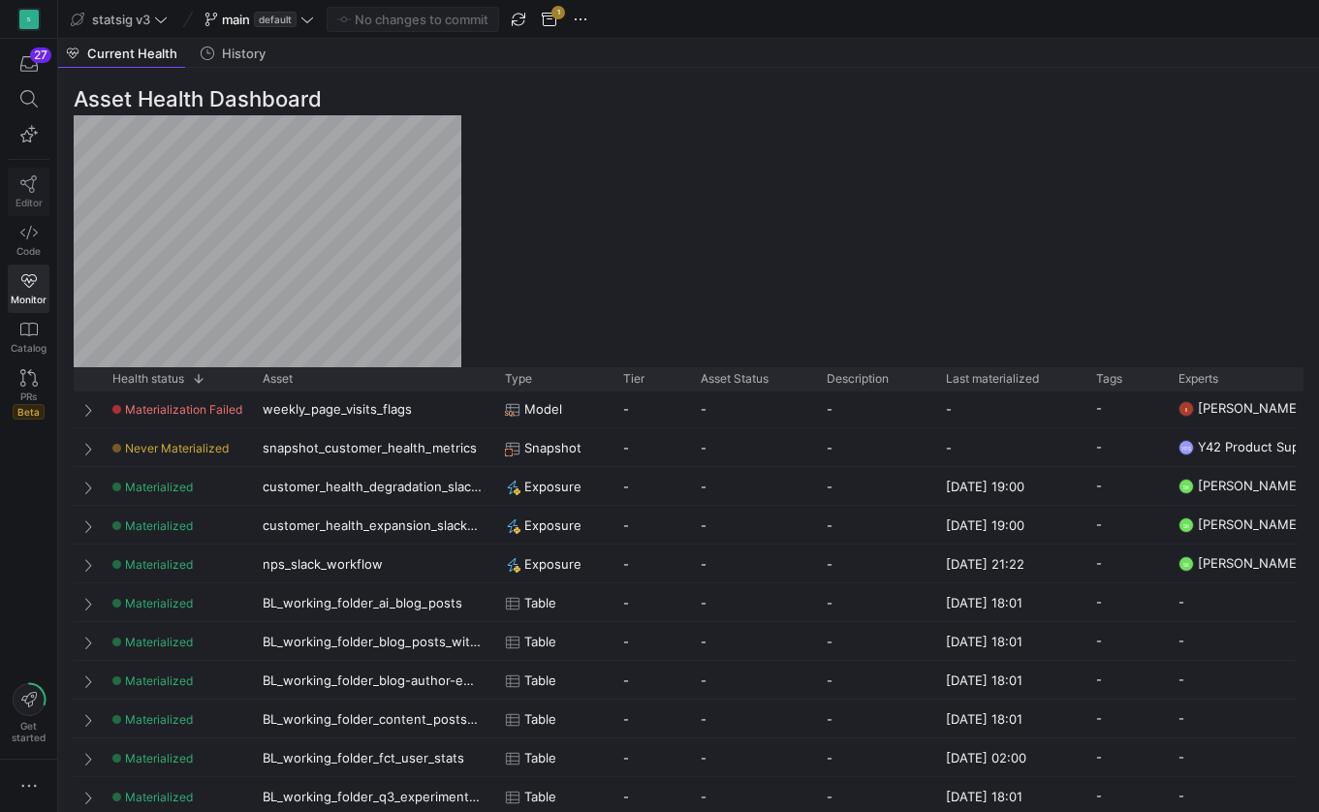
click at [34, 192] on icon at bounding box center [28, 183] width 17 height 17
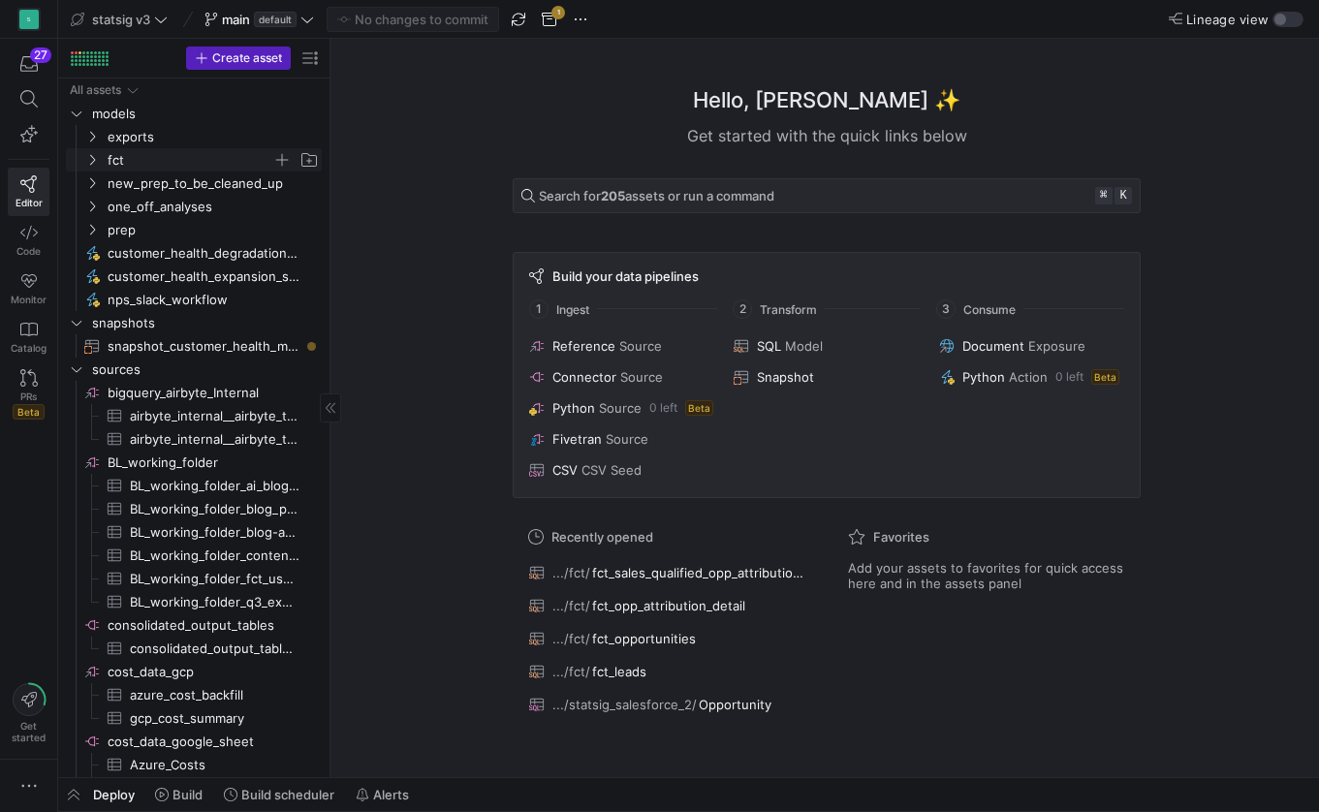
click at [91, 162] on icon "Press SPACE to select this row." at bounding box center [92, 160] width 14 height 12
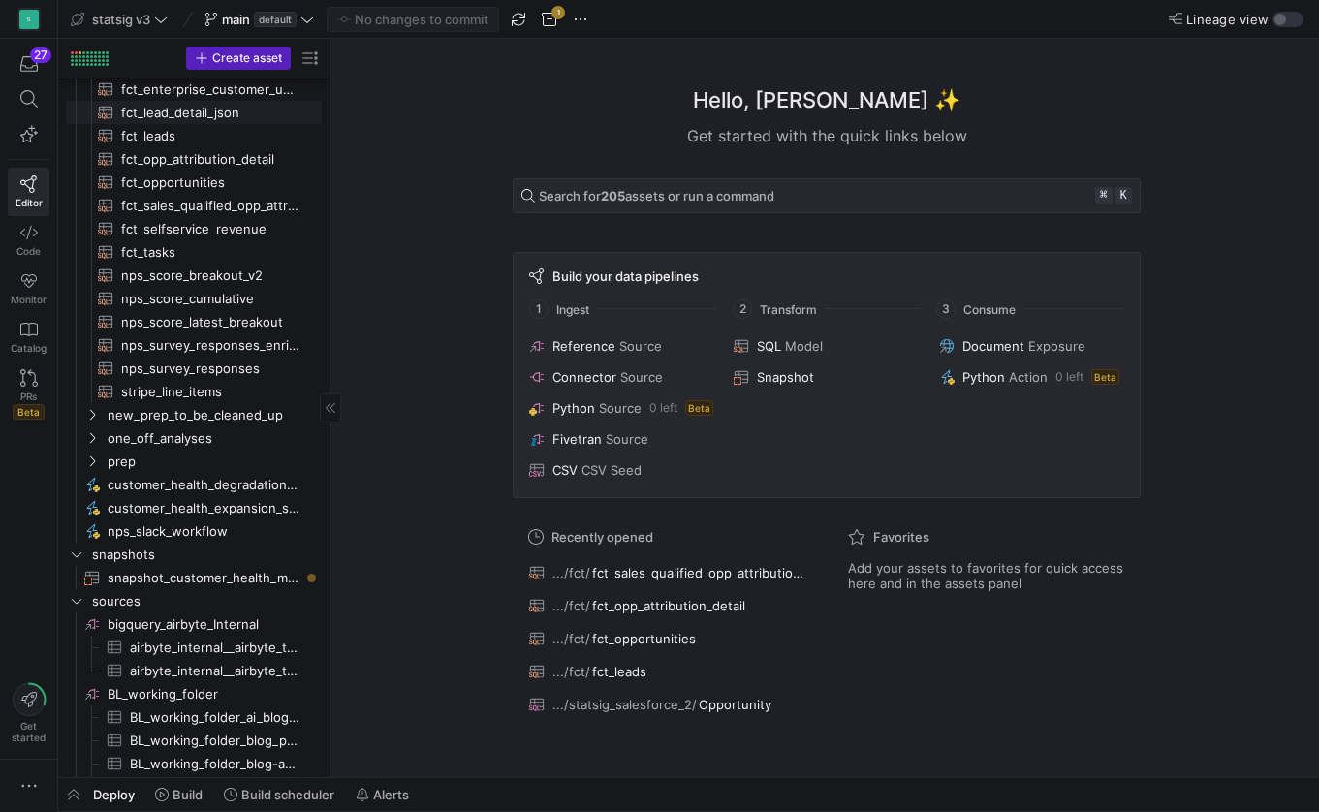
scroll to position [396, 0]
click at [196, 159] on span "fct_opp_attribution_detail​​​​​​​​​​" at bounding box center [210, 159] width 178 height 22
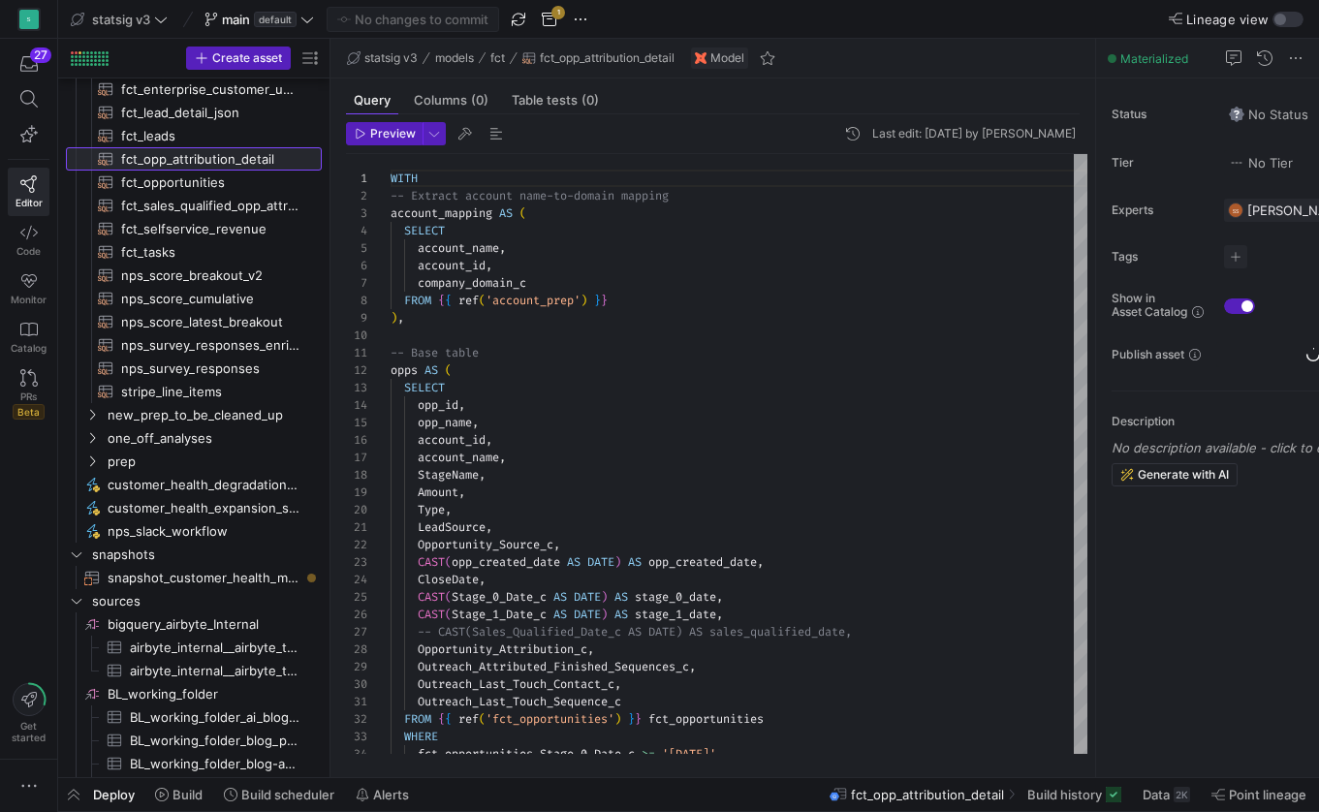
scroll to position [174, 0]
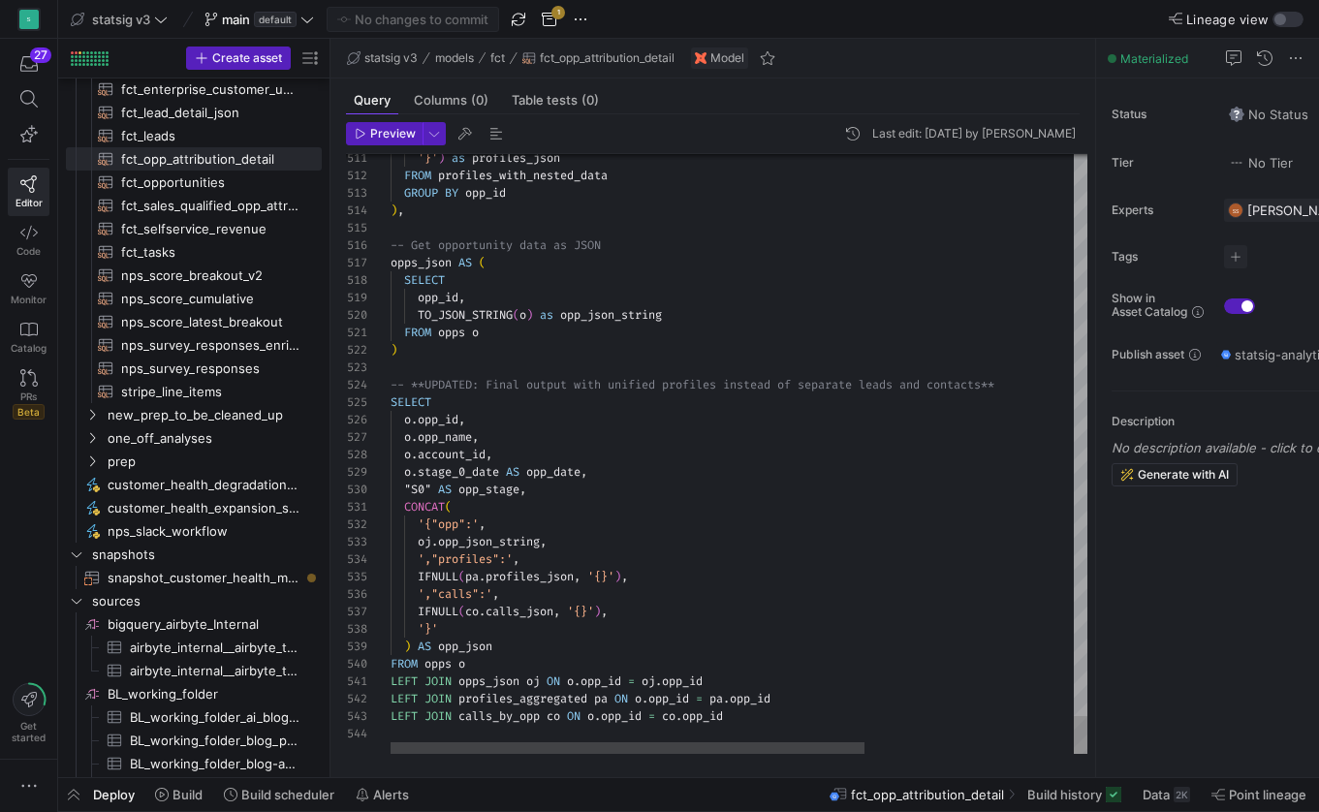
click at [501, 499] on div "CONCAT (" at bounding box center [892, 506] width 1004 height 17
type textarea "FROM opps o ) -- **UPDATED: Final output with unified profiles instead of separ…"
click at [499, 470] on span "stage_0_date" at bounding box center [458, 472] width 81 height 16
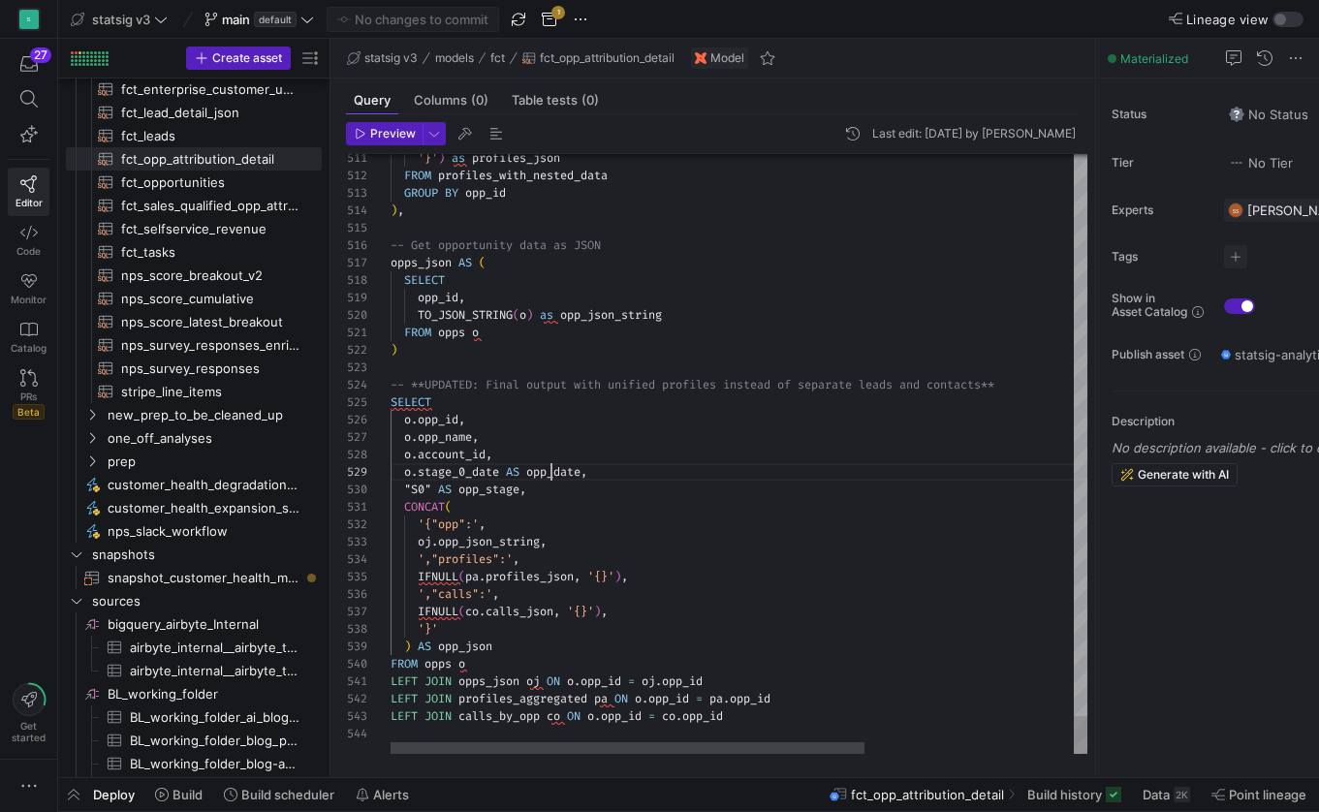
click at [554, 480] on div "o . stage_0_date AS opp_date ," at bounding box center [892, 471] width 1004 height 17
click at [29, 290] on link "Monitor" at bounding box center [29, 288] width 42 height 48
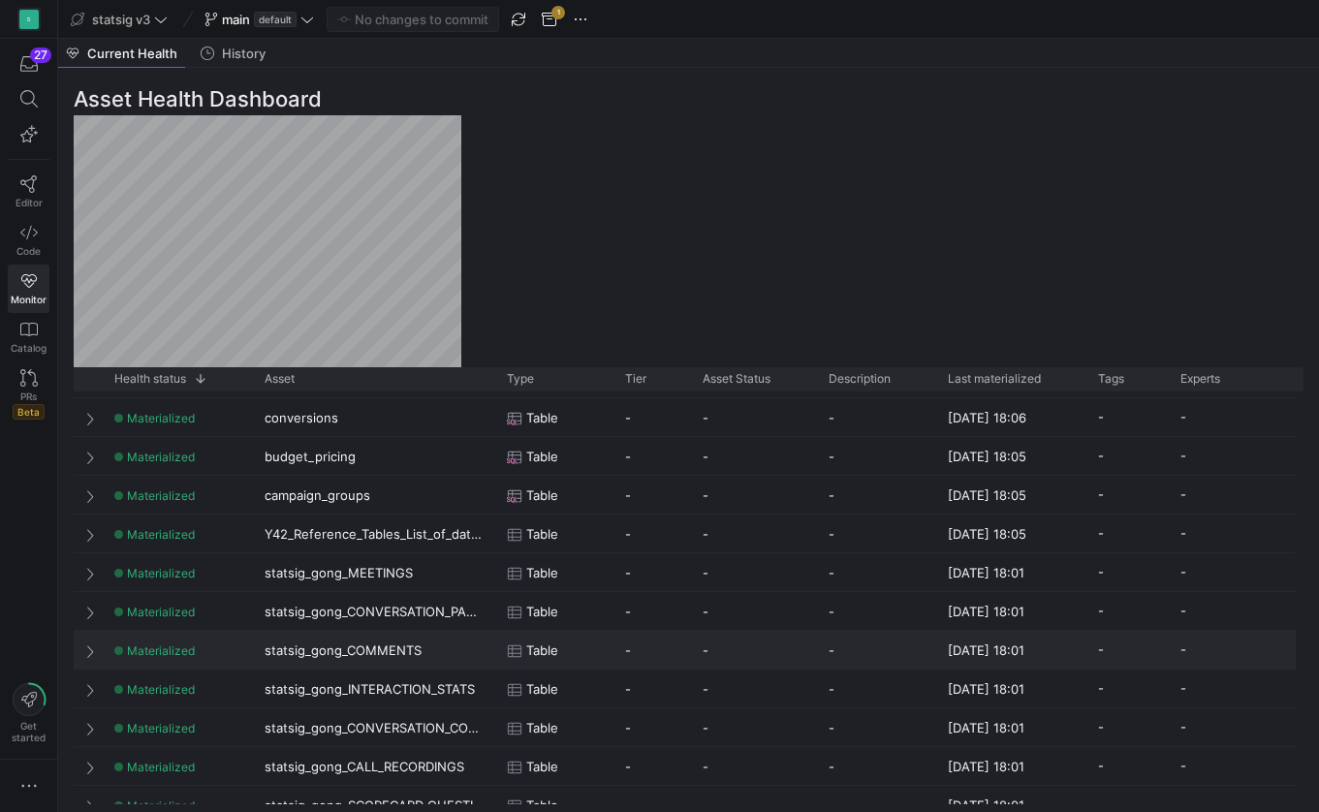
scroll to position [1144, 0]
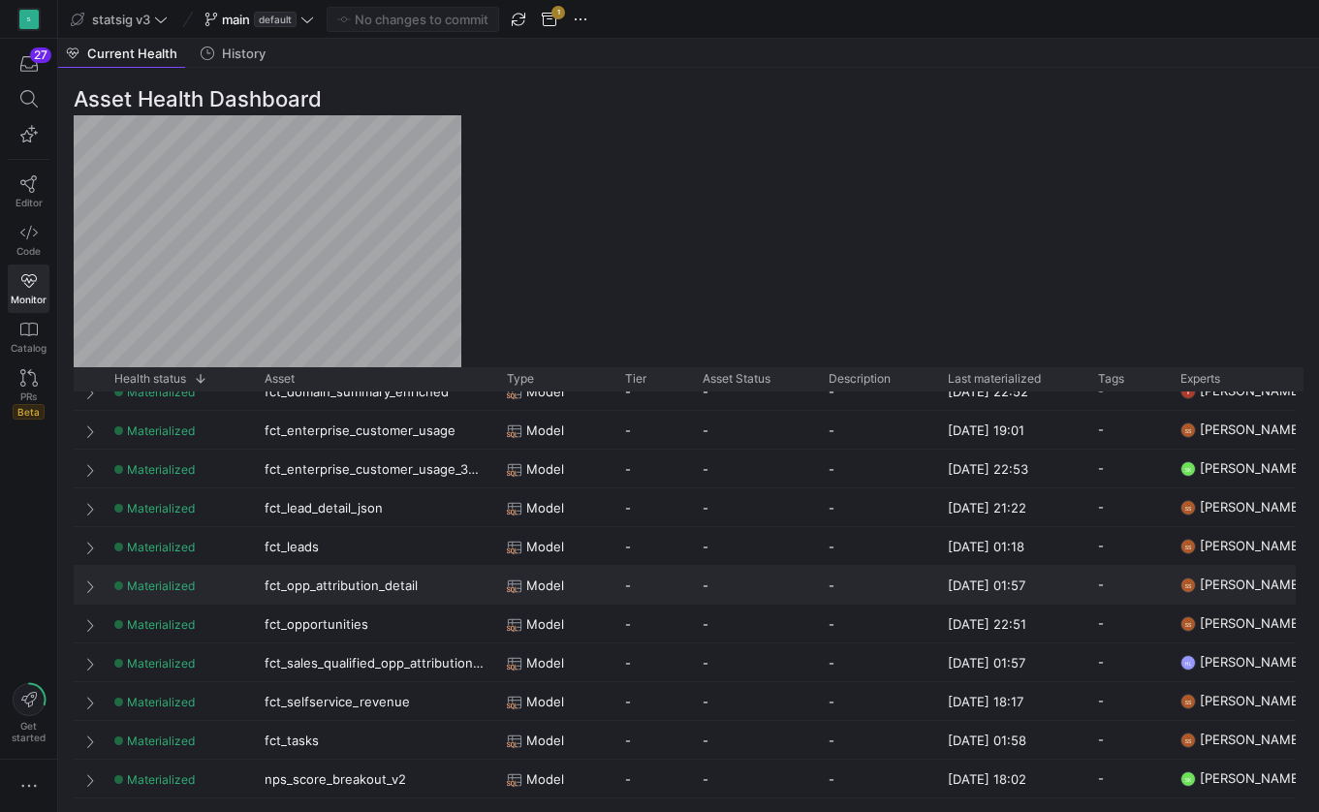
click at [87, 586] on span "Press SPACE to select this row." at bounding box center [92, 586] width 14 height 16
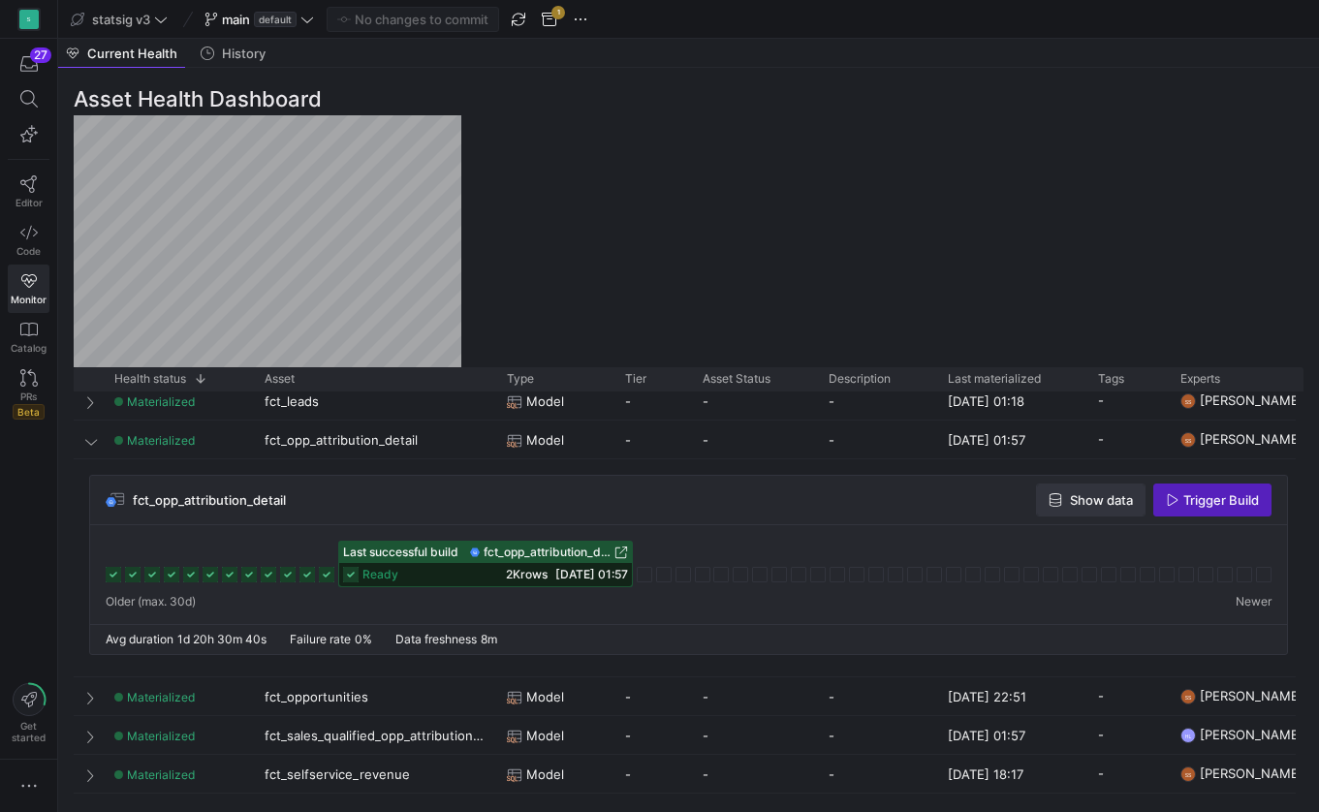
click at [1070, 497] on span "Show data" at bounding box center [1101, 500] width 63 height 16
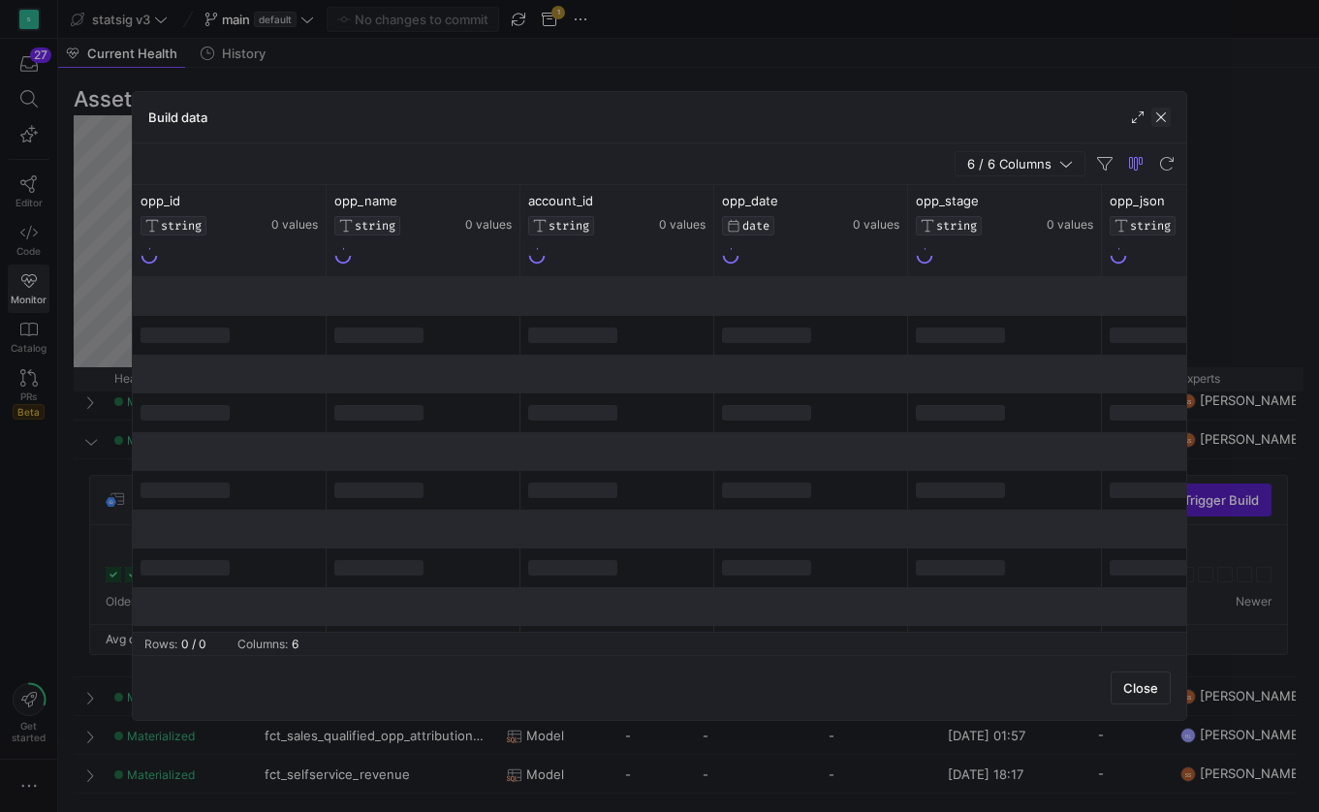
click at [1161, 120] on span "button" at bounding box center [1160, 117] width 19 height 19
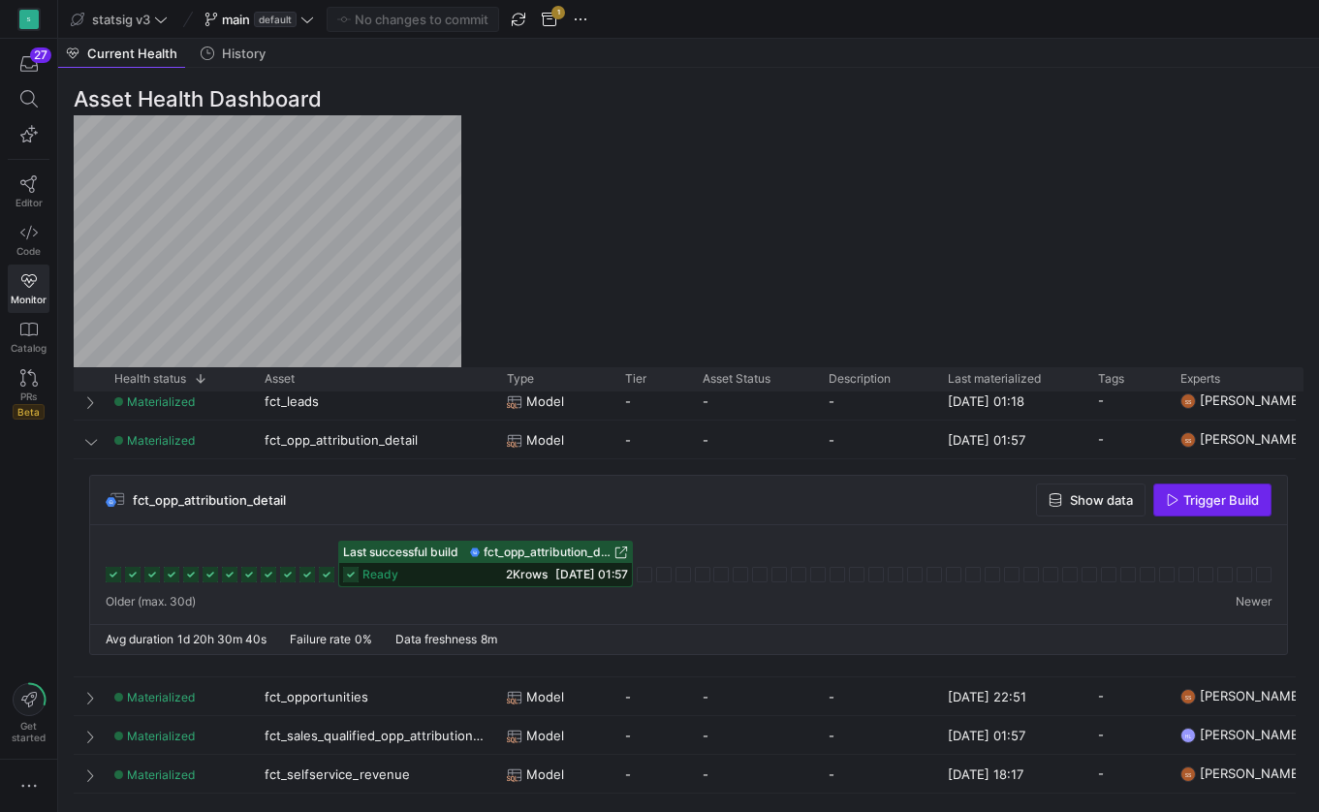
click at [1218, 494] on span "Trigger Build" at bounding box center [1221, 500] width 76 height 16
click at [624, 544] on div "Last successful build fct_opp_attribution_detail" at bounding box center [485, 552] width 293 height 21
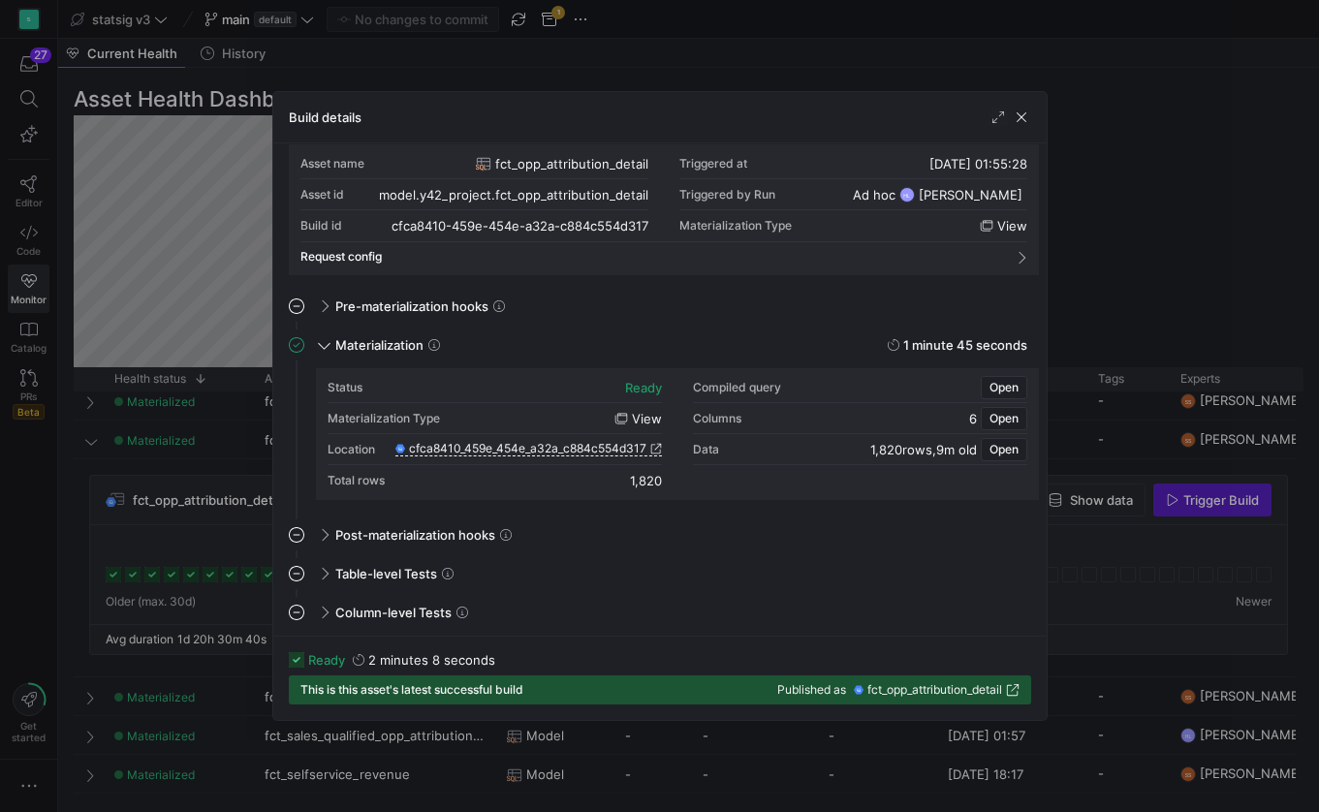
scroll to position [15, 0]
click at [1008, 417] on span "Open" at bounding box center [1003, 419] width 29 height 14
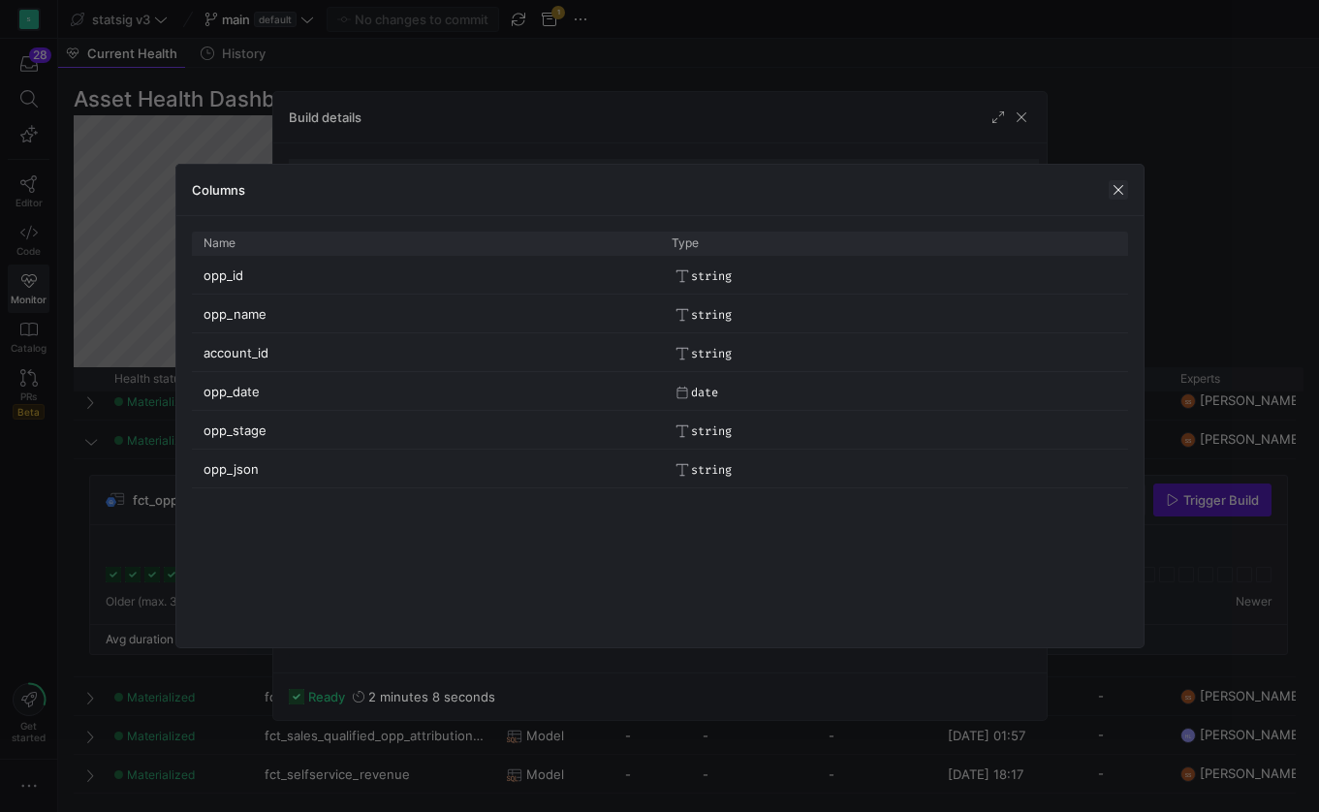
click at [1117, 188] on span "button" at bounding box center [1117, 189] width 19 height 19
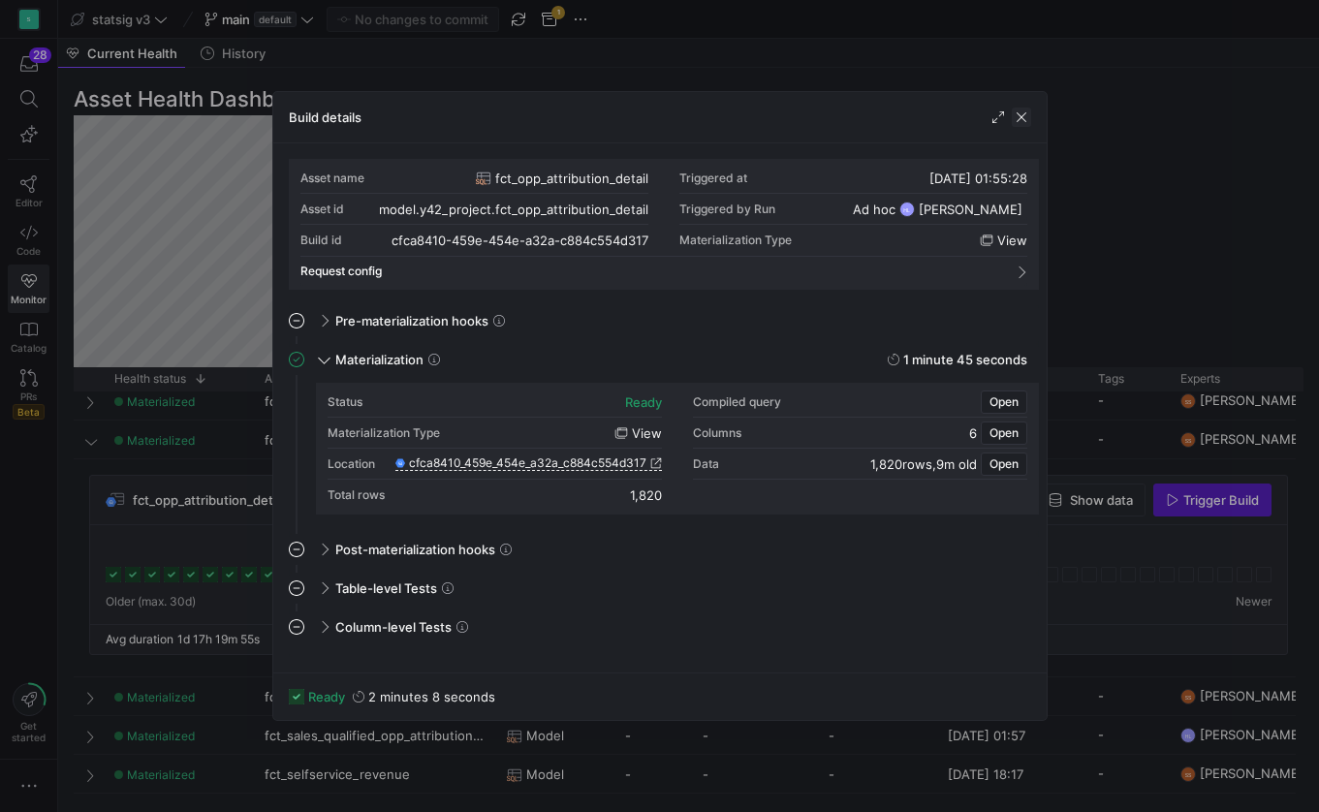
click at [1027, 120] on span "button" at bounding box center [1020, 117] width 19 height 19
